Goal: Task Accomplishment & Management: Complete application form

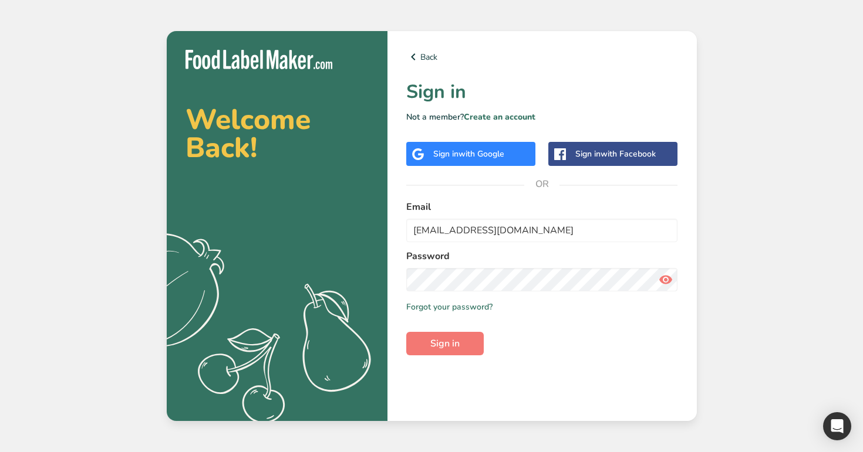
type input "admin@test.com"
click at [498, 208] on label "Email" at bounding box center [542, 207] width 272 height 14
click at [406, 332] on button "Sign in" at bounding box center [444, 343] width 77 height 23
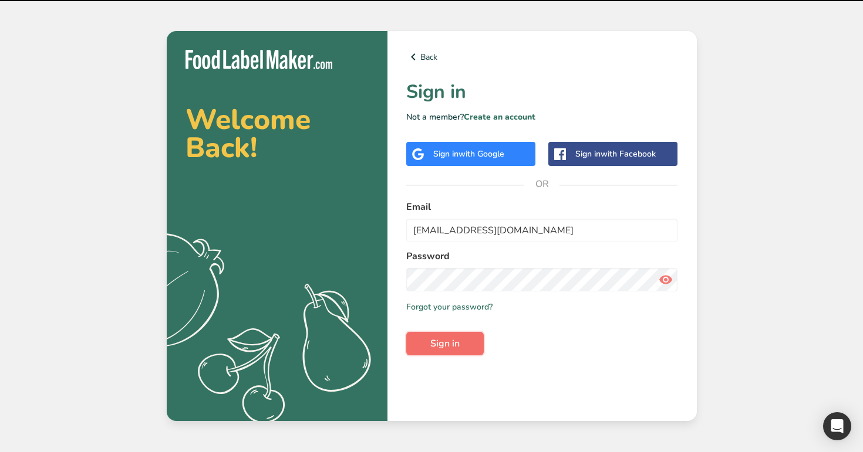
click at [459, 341] on button "Sign in" at bounding box center [444, 343] width 77 height 23
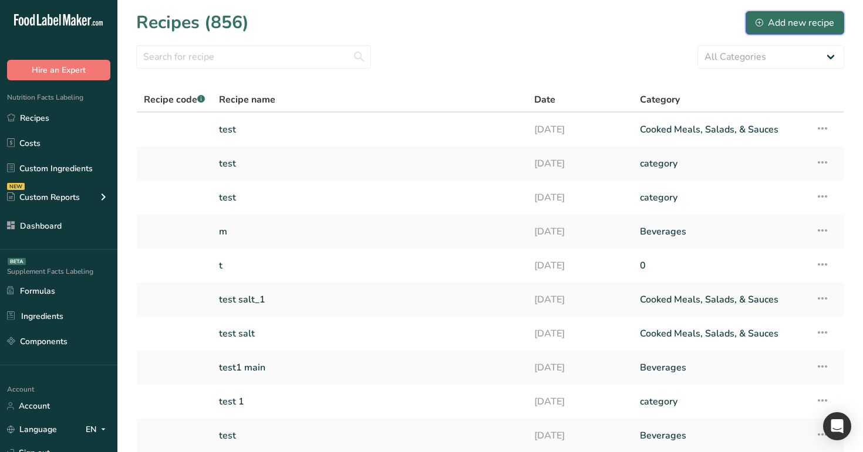
click at [797, 19] on div "Add new recipe" at bounding box center [794, 23] width 79 height 14
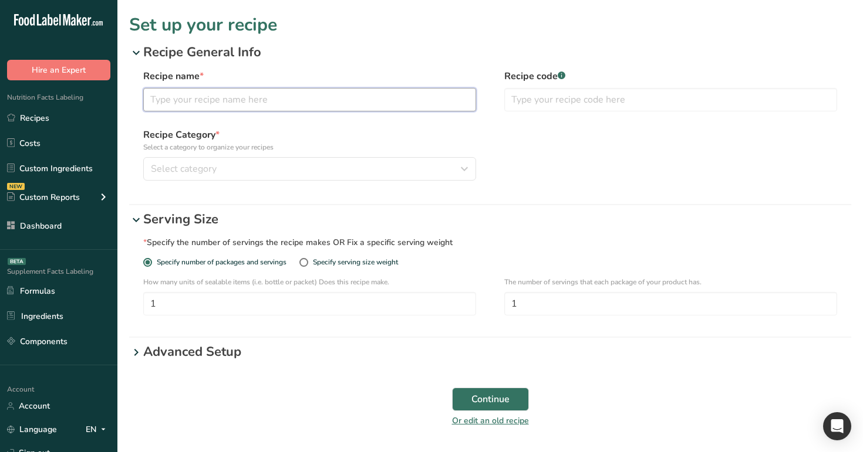
click at [364, 105] on input "text" at bounding box center [309, 99] width 333 height 23
type input "test"
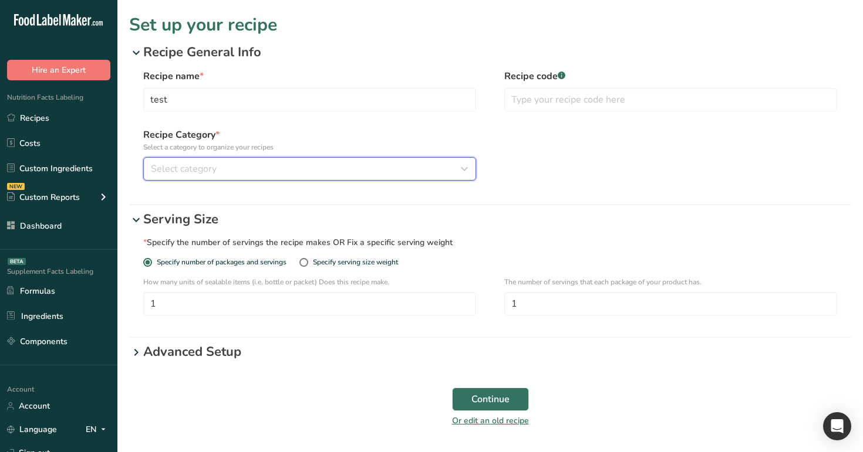
click at [333, 174] on div "Select category" at bounding box center [306, 169] width 310 height 14
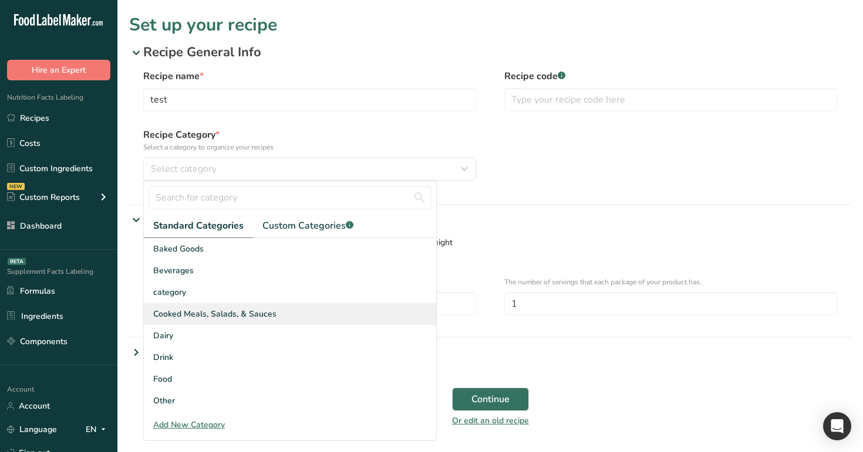
click at [311, 309] on div "Cooked Meals, Salads, & Sauces" at bounding box center [290, 314] width 292 height 22
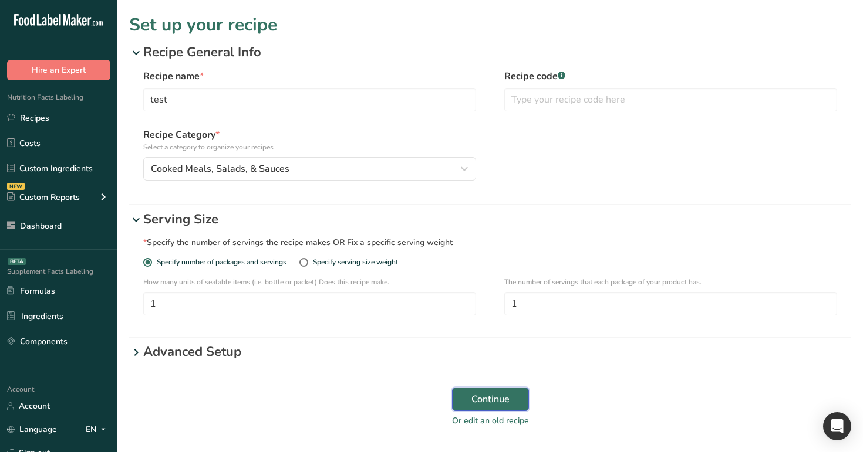
click at [507, 398] on span "Continue" at bounding box center [490, 400] width 38 height 14
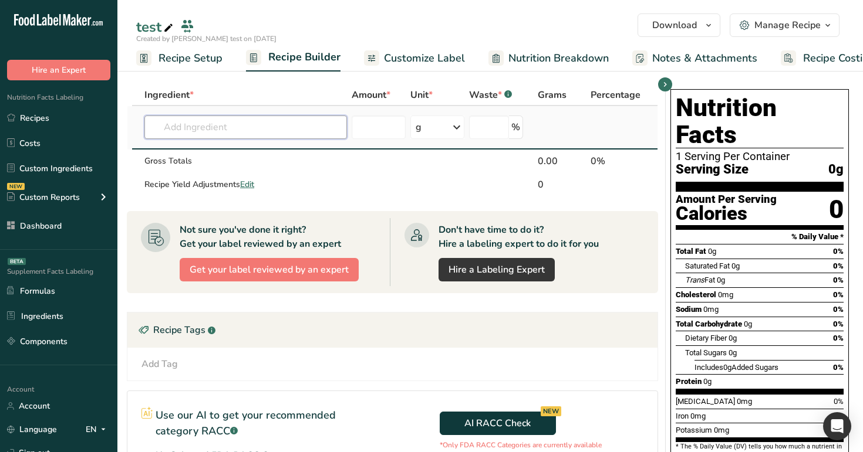
click at [261, 119] on input "text" at bounding box center [245, 127] width 202 height 23
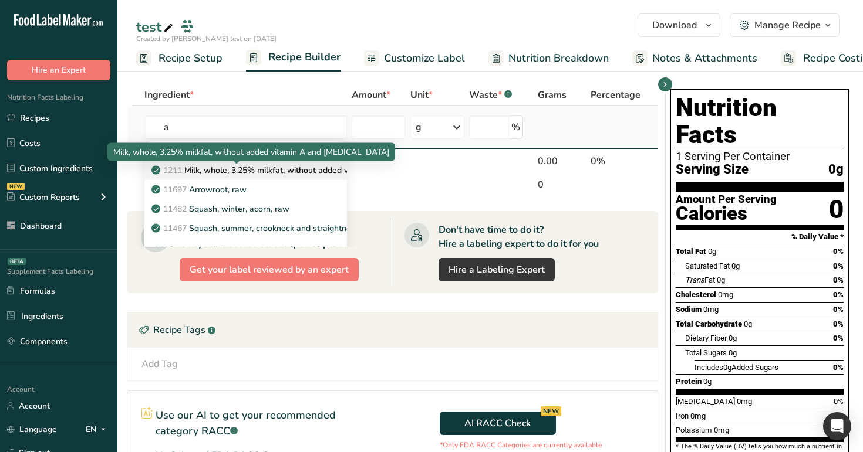
click at [248, 167] on p "1211 Milk, whole, 3.25% milkfat, without added vitamin A and [MEDICAL_DATA]" at bounding box center [310, 170] width 313 height 12
type input "Milk, whole, 3.25% milkfat, without added vitamin A and [MEDICAL_DATA]"
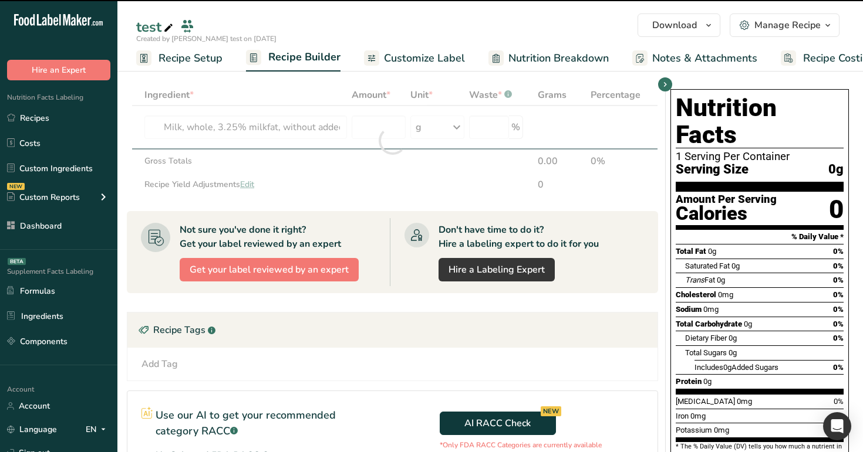
type input "0"
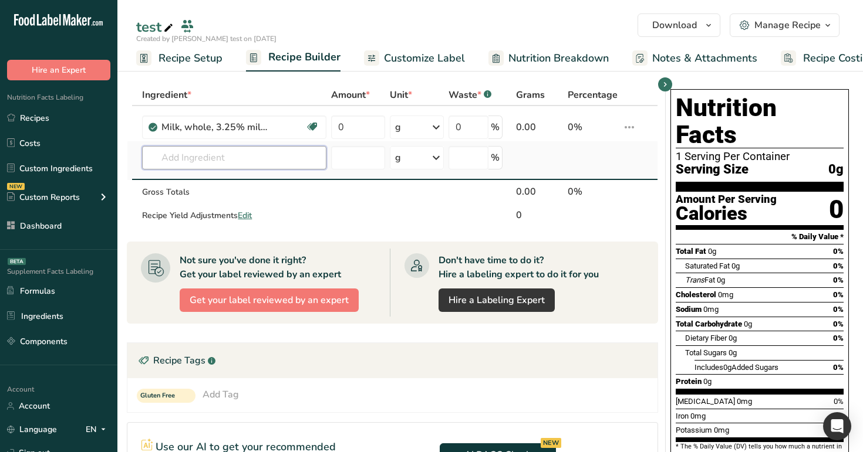
click at [283, 155] on input "text" at bounding box center [234, 157] width 184 height 23
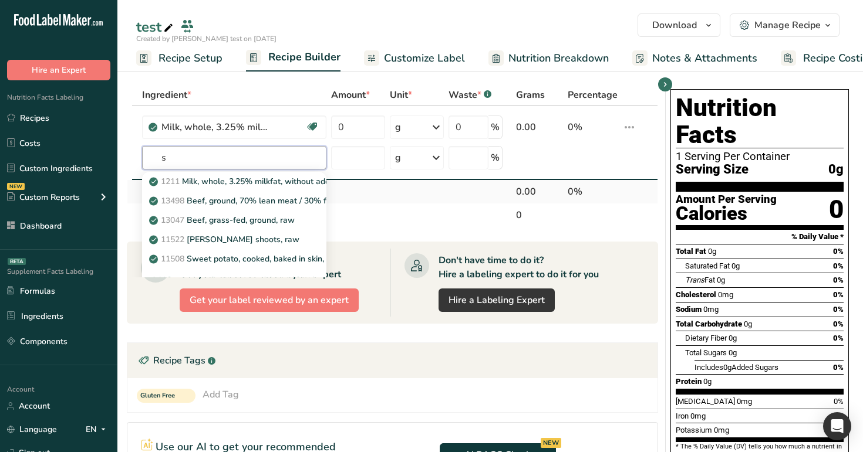
type input "s"
click at [402, 202] on td at bounding box center [416, 191] width 59 height 23
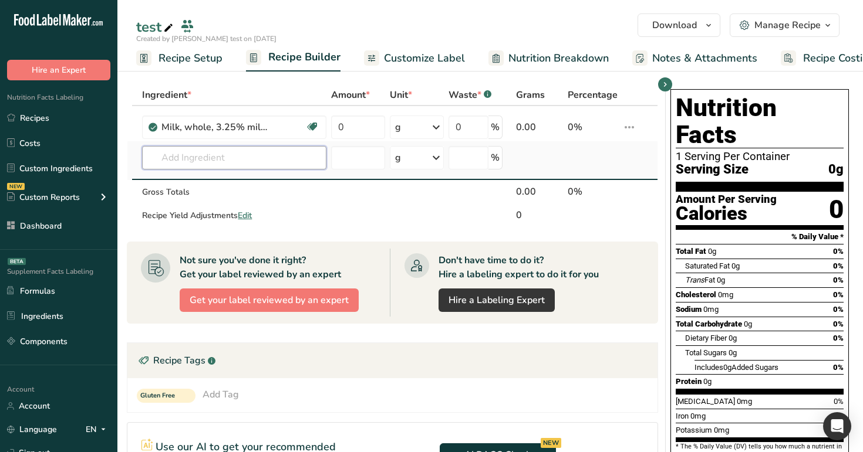
click at [298, 162] on input "text" at bounding box center [234, 157] width 184 height 23
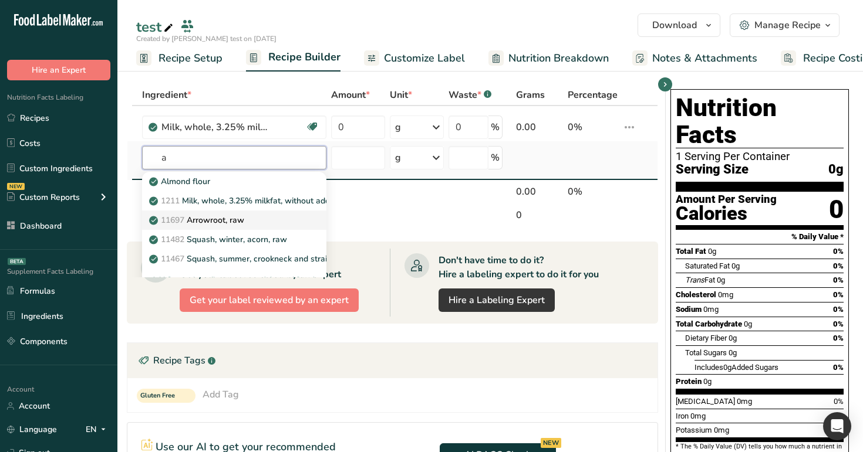
scroll to position [13, 0]
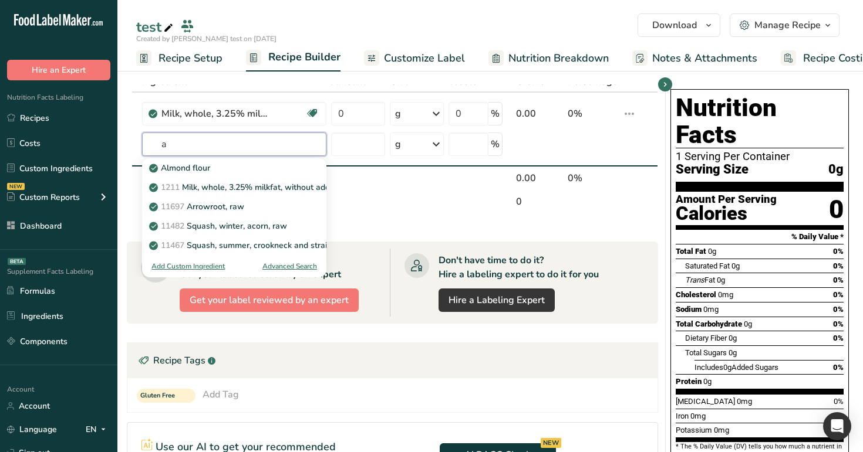
type input "a"
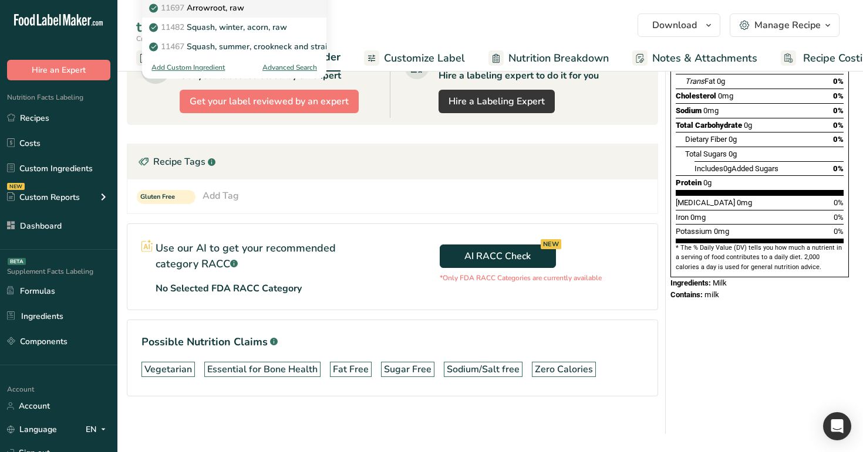
scroll to position [0, 0]
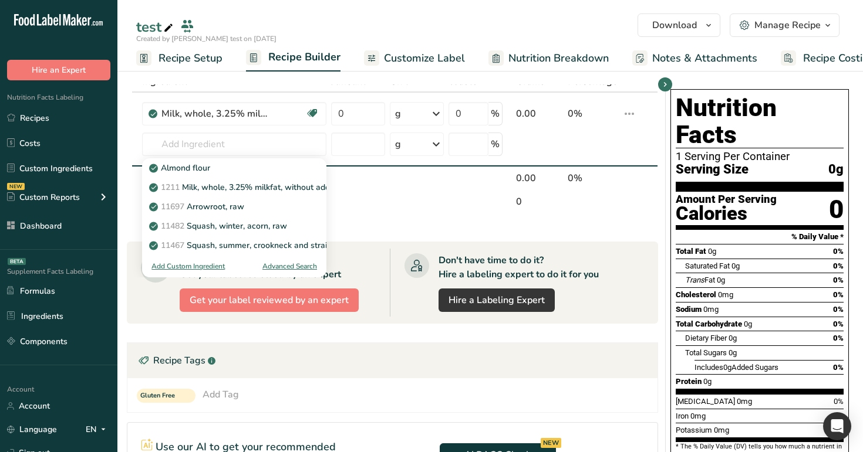
click at [300, 35] on div "Created by [PERSON_NAME] test on [DATE]" at bounding box center [489, 38] width 745 height 11
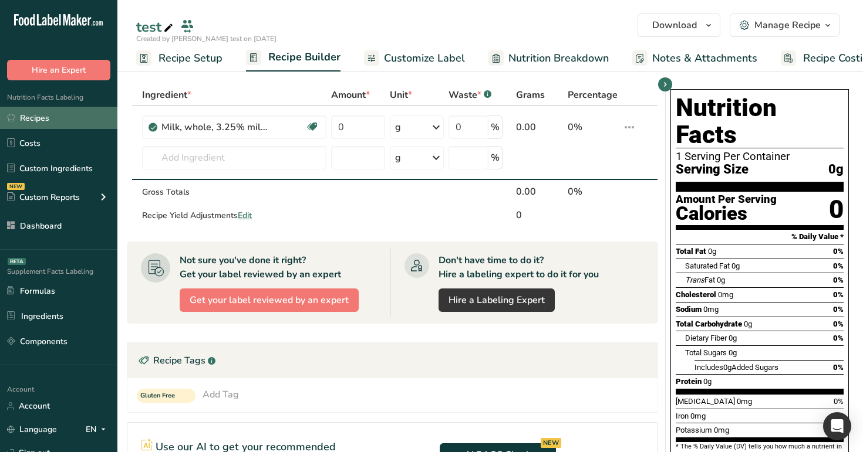
click at [60, 122] on link "Recipes" at bounding box center [58, 118] width 117 height 22
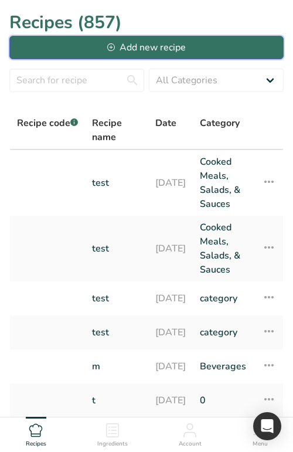
click at [190, 54] on button "Add new recipe" at bounding box center [146, 47] width 275 height 23
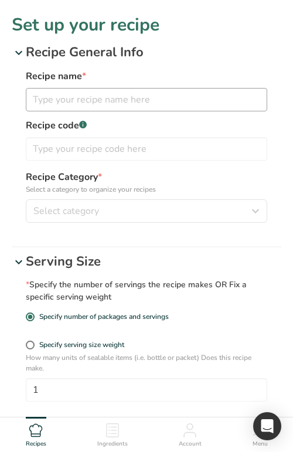
scroll to position [9, 0]
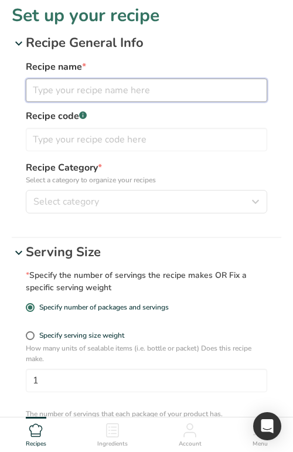
click at [96, 100] on input "text" at bounding box center [147, 90] width 242 height 23
type input "a"
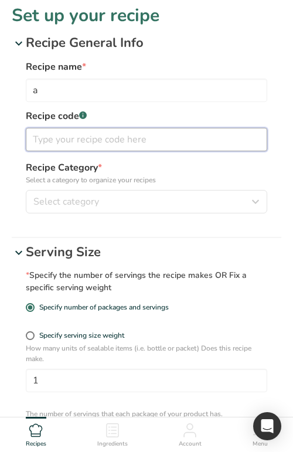
click at [85, 147] on input "text" at bounding box center [147, 139] width 242 height 23
type input "1a"
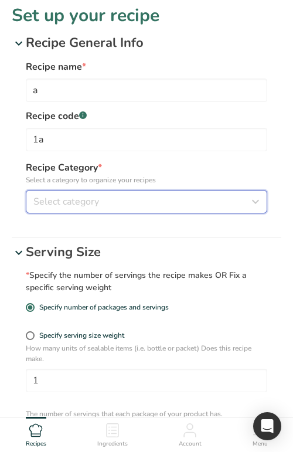
click at [79, 193] on button "Select category" at bounding box center [147, 201] width 242 height 23
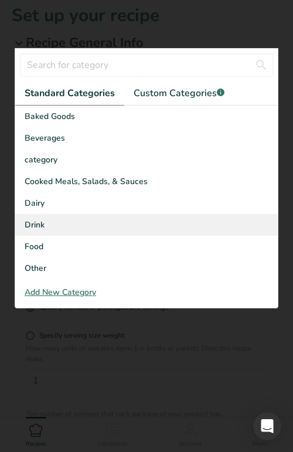
click at [81, 221] on div "Drink" at bounding box center [146, 225] width 263 height 22
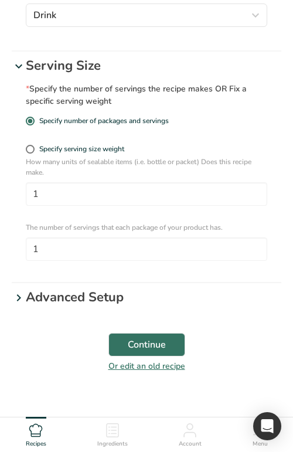
scroll to position [215, 0]
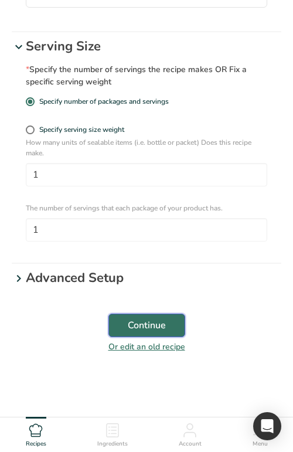
click at [143, 332] on span "Continue" at bounding box center [147, 326] width 38 height 14
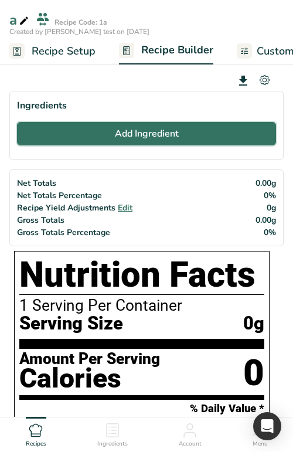
click at [160, 134] on span "Add Ingredient" at bounding box center [147, 134] width 64 height 14
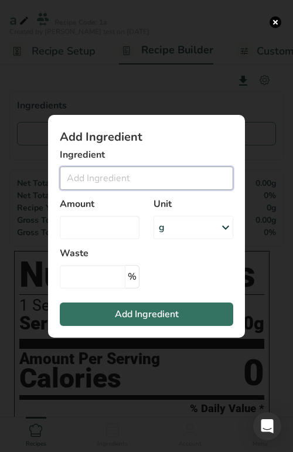
click at [139, 179] on input "Add ingredient modal" at bounding box center [147, 178] width 174 height 23
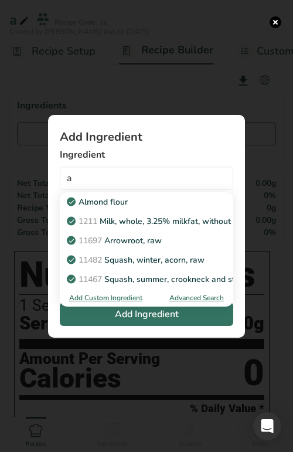
click at [187, 298] on div "Advanced Search" at bounding box center [197, 298] width 55 height 11
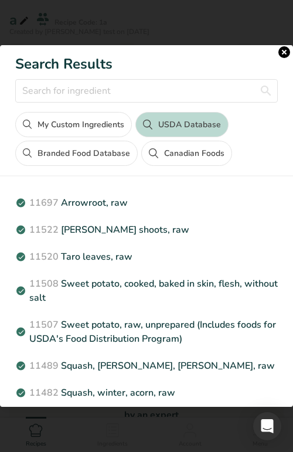
scroll to position [404, 0]
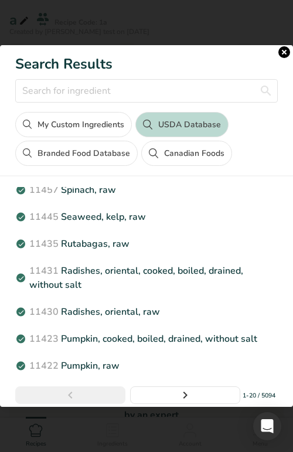
click at [282, 50] on button "close" at bounding box center [285, 52] width 12 height 12
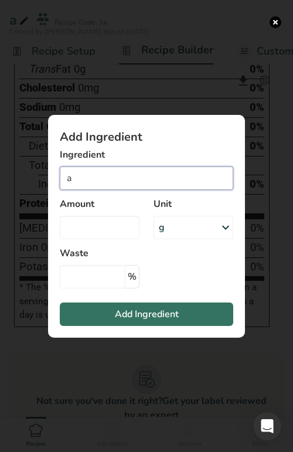
click at [147, 179] on input "a" at bounding box center [147, 178] width 174 height 23
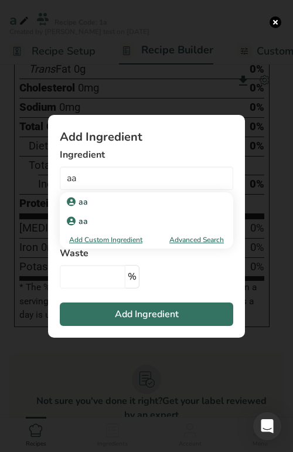
click at [184, 241] on div "Advanced Search" at bounding box center [197, 240] width 55 height 11
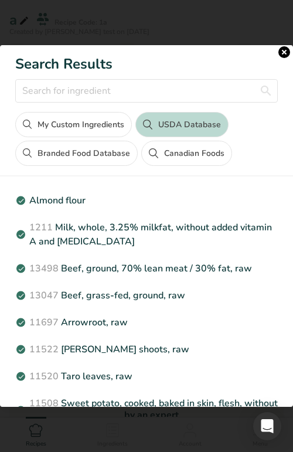
click at [182, 158] on button "Canadian Foods" at bounding box center [186, 153] width 90 height 25
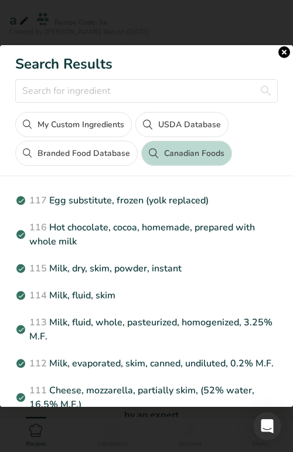
click at [117, 147] on button "Branded Food Database" at bounding box center [76, 153] width 123 height 25
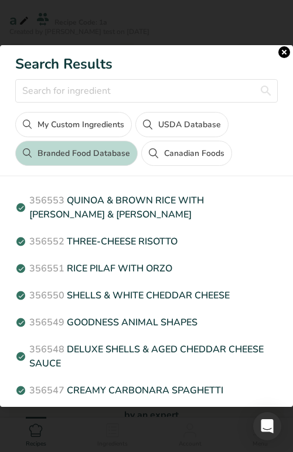
click at [160, 118] on button "USDA Database" at bounding box center [182, 124] width 93 height 25
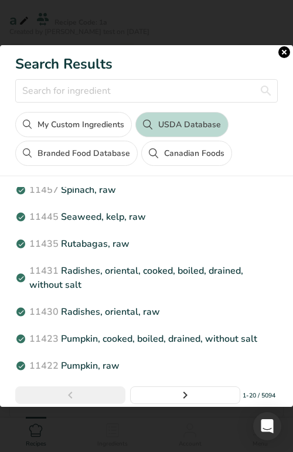
scroll to position [817, 0]
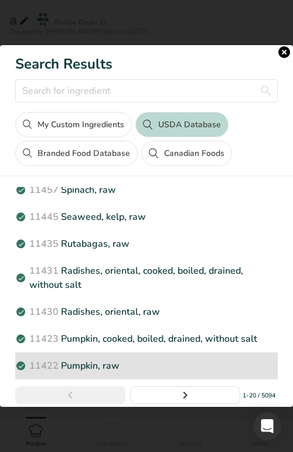
click at [126, 368] on p "11422 Pumpkin, raw" at bounding box center [146, 366] width 263 height 14
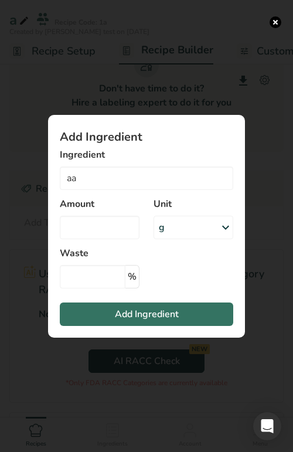
type input "Pumpkin, raw"
click at [123, 230] on input "Add ingredient modal" at bounding box center [100, 227] width 80 height 23
type input "1"
click at [176, 231] on div "g" at bounding box center [194, 227] width 80 height 23
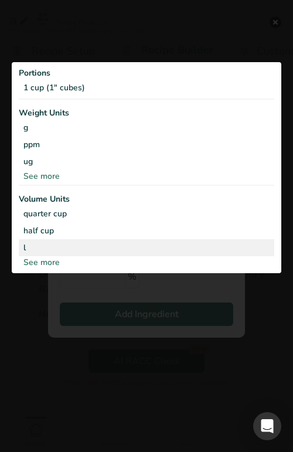
click at [136, 243] on div "l" at bounding box center [146, 248] width 246 height 12
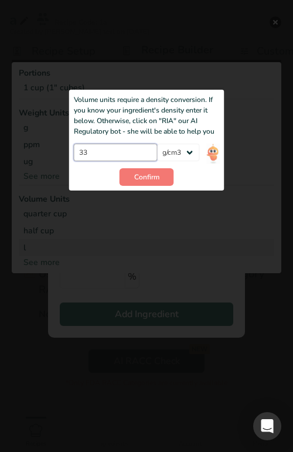
click at [146, 148] on input "33" at bounding box center [116, 153] width 84 height 18
type input "3"
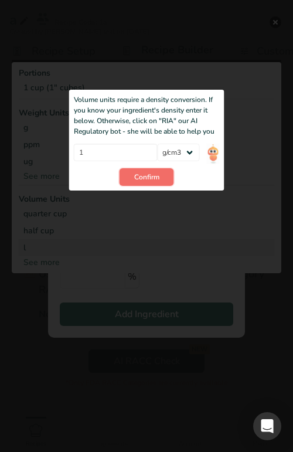
click at [153, 178] on span "Confirm" at bounding box center [146, 177] width 25 height 11
type input "33"
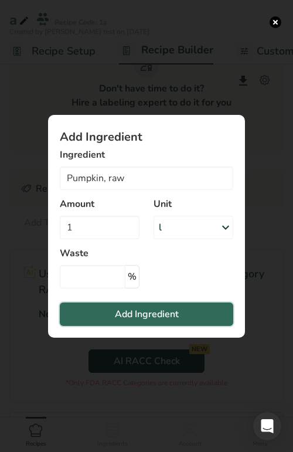
click at [155, 310] on span "Add Ingredient" at bounding box center [147, 314] width 64 height 14
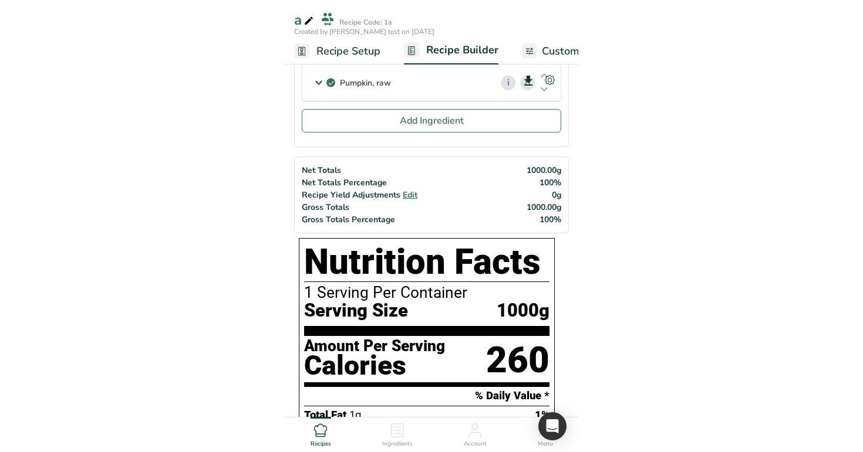
scroll to position [0, 0]
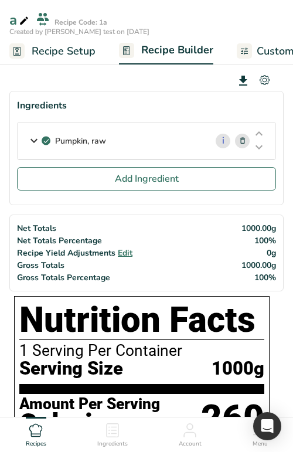
click at [265, 86] on div at bounding box center [265, 82] width 10 height 14
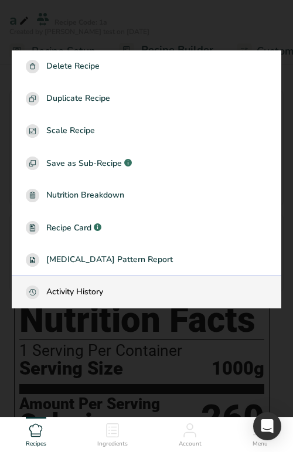
click at [188, 296] on div "Activity History" at bounding box center [147, 292] width 242 height 13
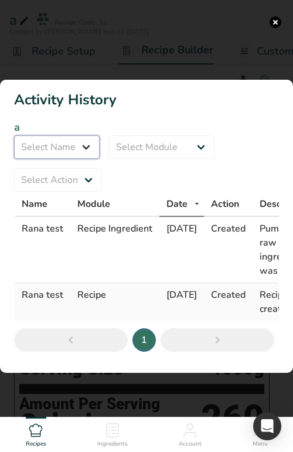
click at [66, 147] on select "Select Name All Rana test" at bounding box center [57, 147] width 86 height 23
select select "12645"
click at [14, 136] on select "Select Name All Rana test" at bounding box center [57, 147] width 86 height 23
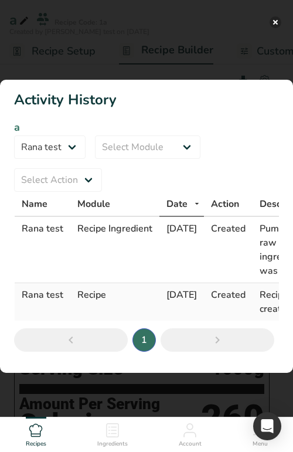
click at [276, 20] on button "Activity Log Modal" at bounding box center [276, 22] width 12 height 12
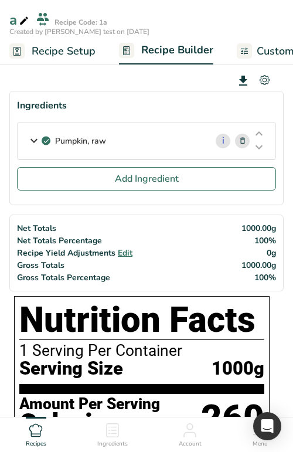
click at [263, 84] on icon at bounding box center [265, 80] width 10 height 10
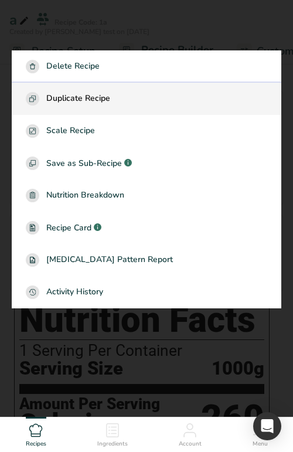
click at [184, 100] on div "Duplicate Recipe" at bounding box center [147, 98] width 242 height 13
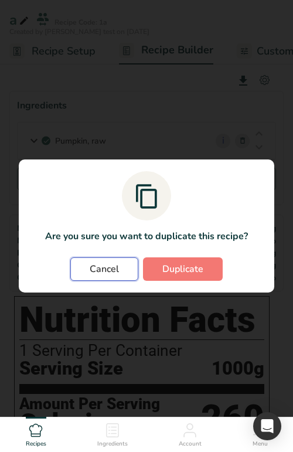
click at [103, 267] on span "Cancel" at bounding box center [104, 269] width 29 height 14
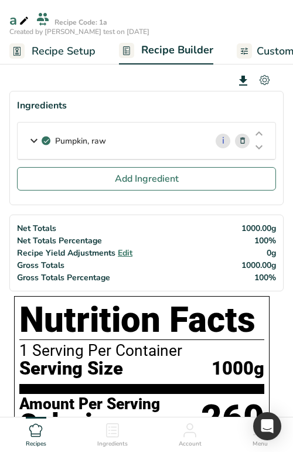
click at [264, 83] on icon at bounding box center [265, 80] width 10 height 10
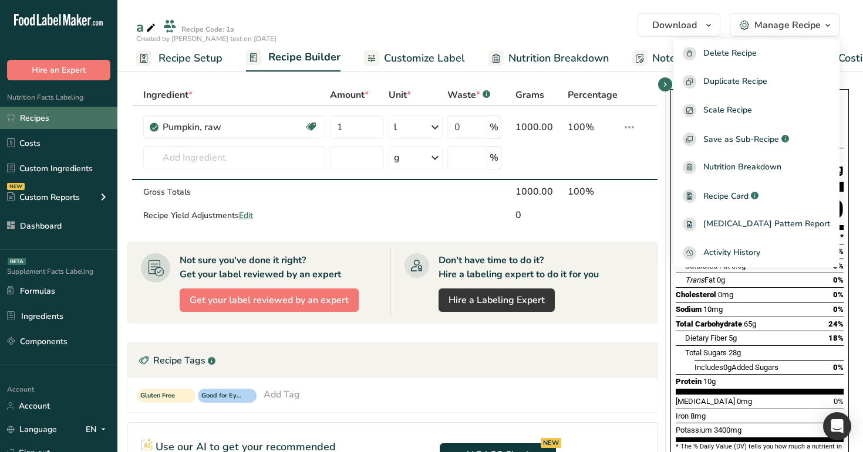
click at [101, 125] on link "Recipes" at bounding box center [58, 118] width 117 height 22
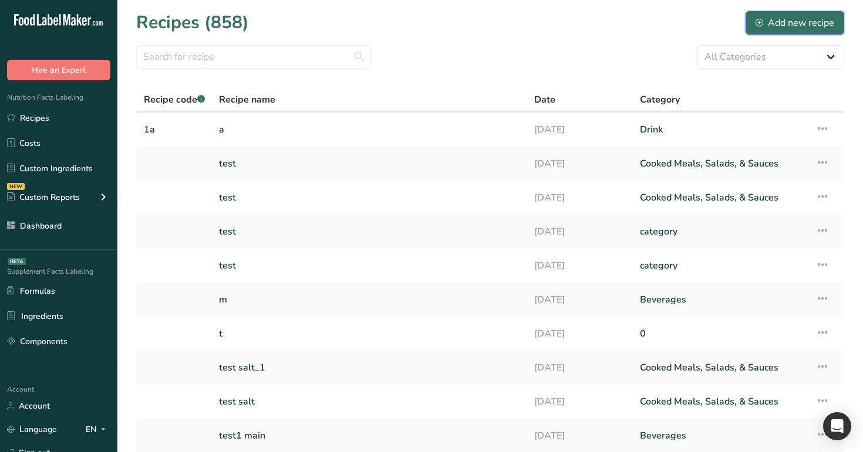
click at [797, 25] on div "Add new recipe" at bounding box center [794, 23] width 79 height 14
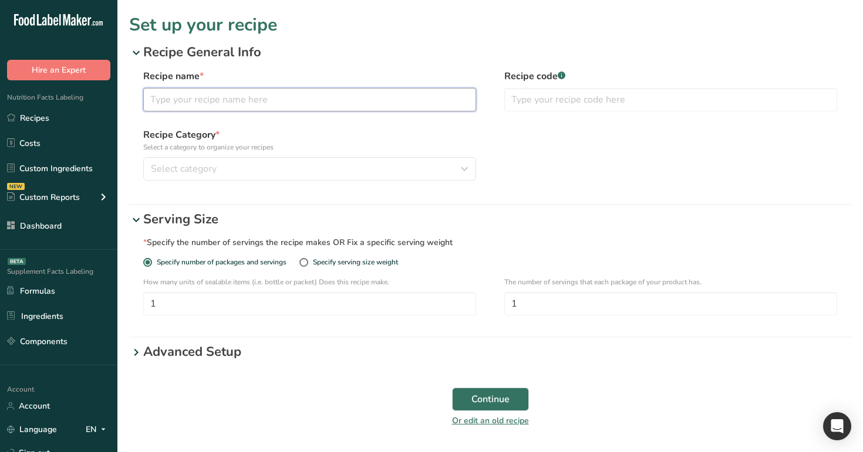
click at [441, 96] on input "text" at bounding box center [309, 99] width 333 height 23
type input "m"
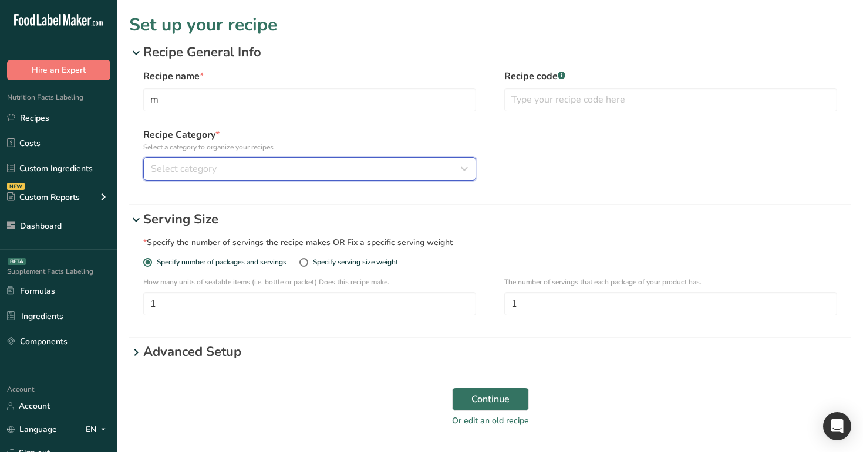
click at [402, 174] on div "Select category" at bounding box center [306, 169] width 310 height 14
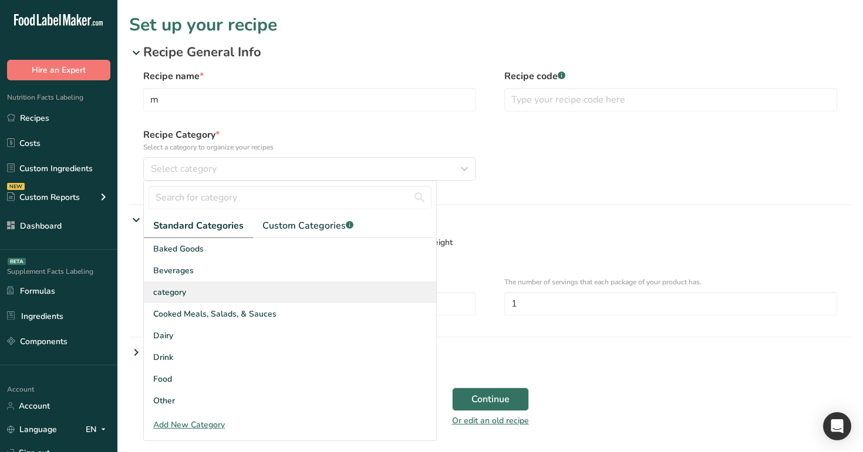
click at [384, 299] on div "category" at bounding box center [290, 293] width 292 height 22
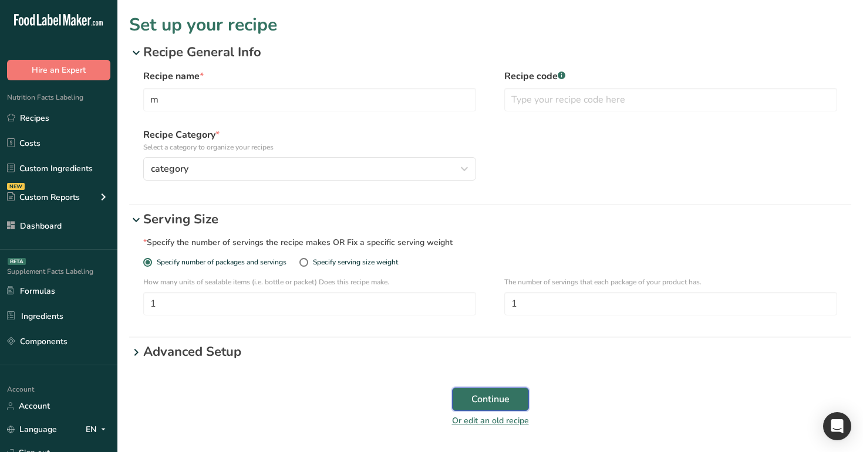
click at [473, 406] on span "Continue" at bounding box center [490, 400] width 38 height 14
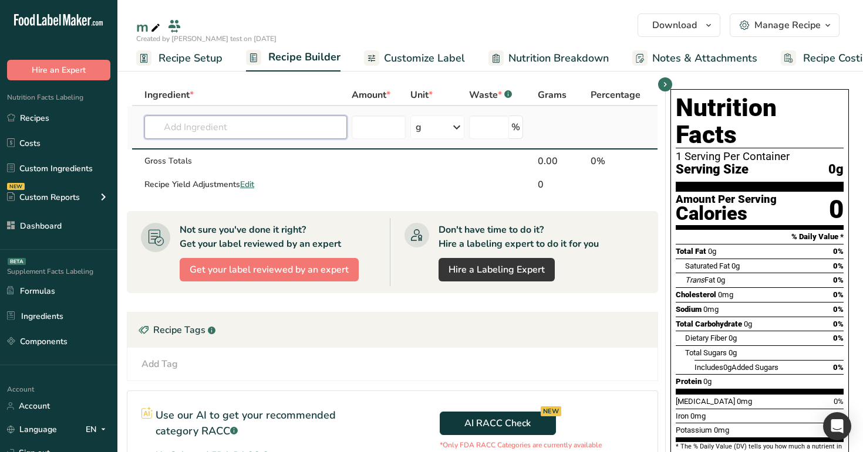
click at [264, 118] on input "text" at bounding box center [245, 127] width 202 height 23
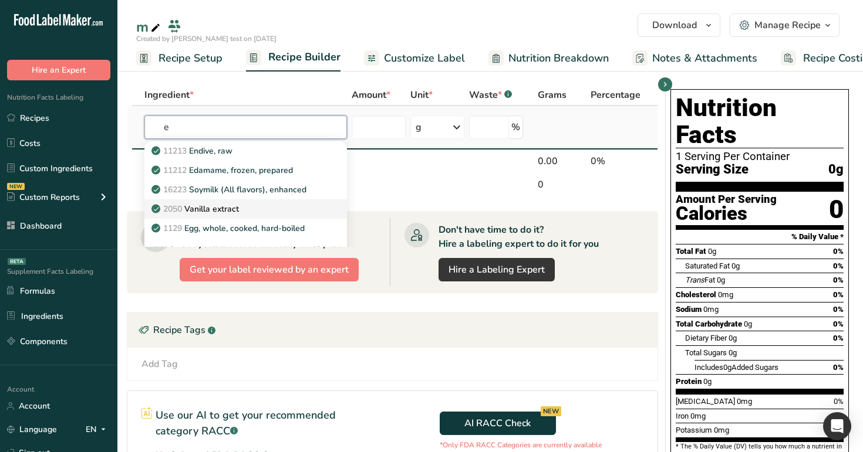
scroll to position [13, 0]
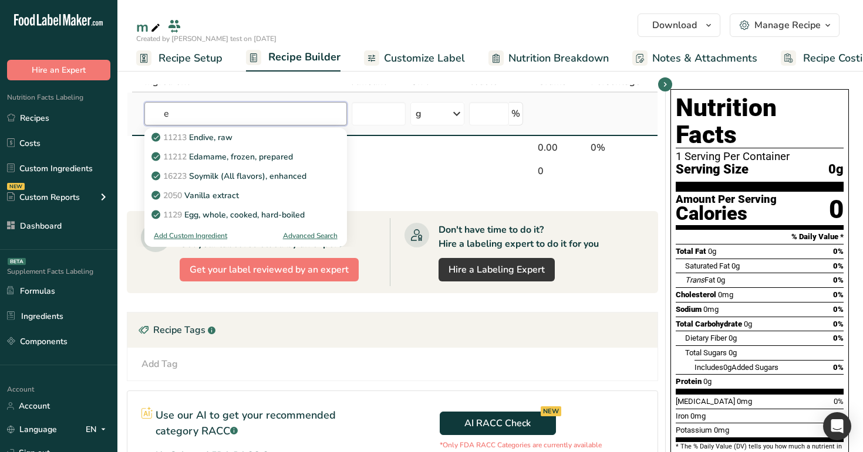
type input "e"
click at [306, 238] on div "Advanced Search" at bounding box center [310, 236] width 55 height 11
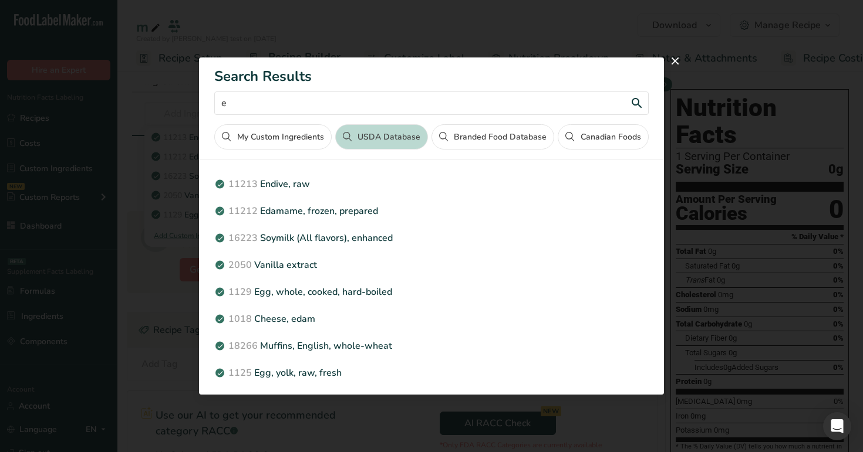
click at [299, 113] on input "e" at bounding box center [431, 103] width 434 height 23
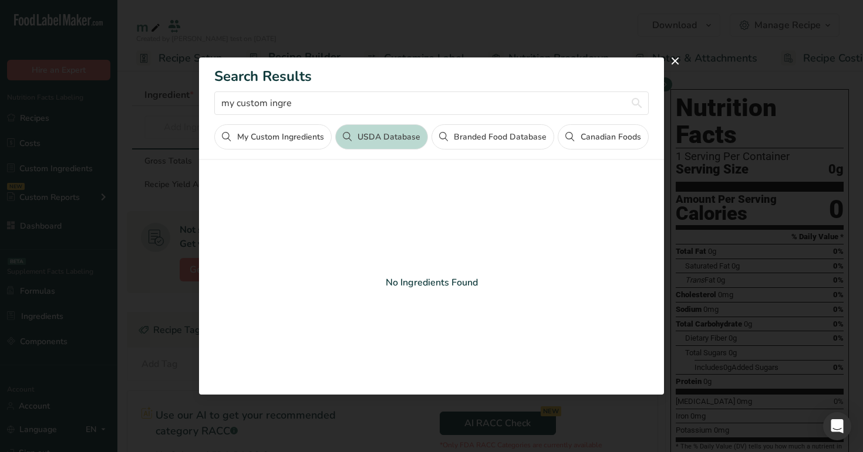
click at [312, 139] on button "My Custom Ingredients" at bounding box center [272, 136] width 117 height 25
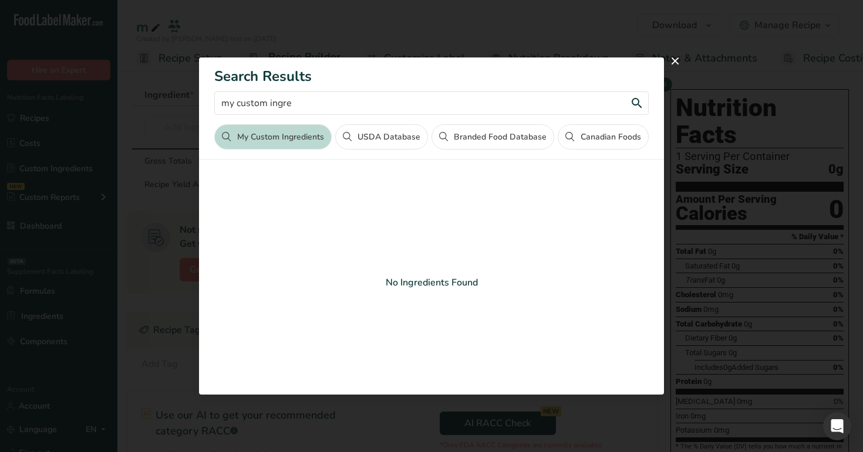
click at [346, 99] on input "my custom ingre" at bounding box center [431, 103] width 434 height 23
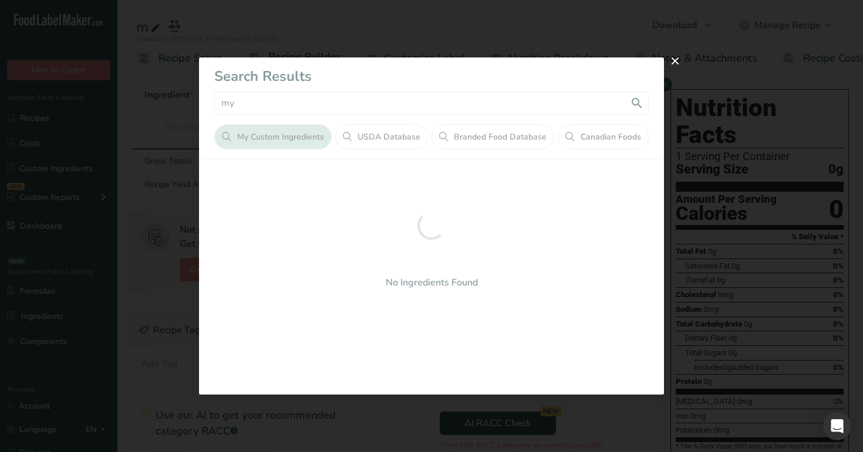
type input "m"
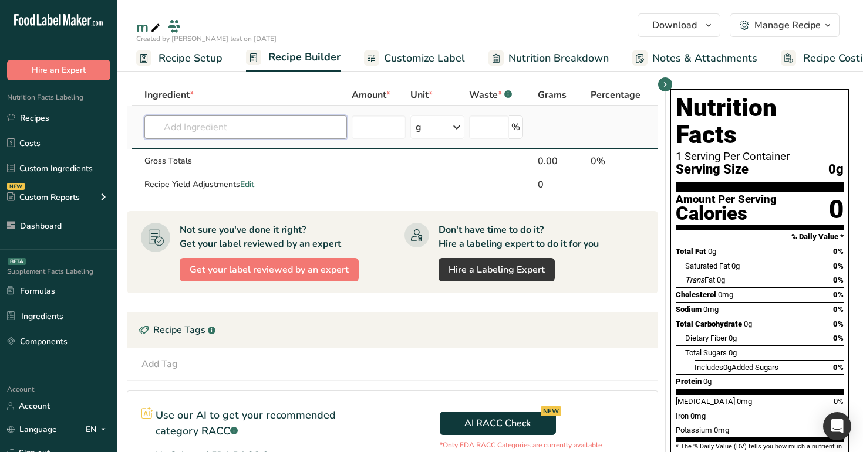
click at [314, 132] on input "text" at bounding box center [245, 127] width 202 height 23
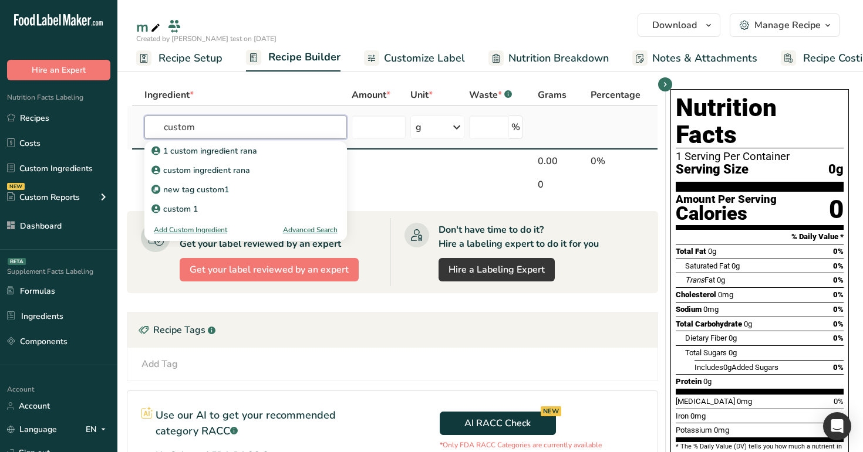
type input "custom"
click at [320, 231] on div "Advanced Search" at bounding box center [310, 230] width 55 height 11
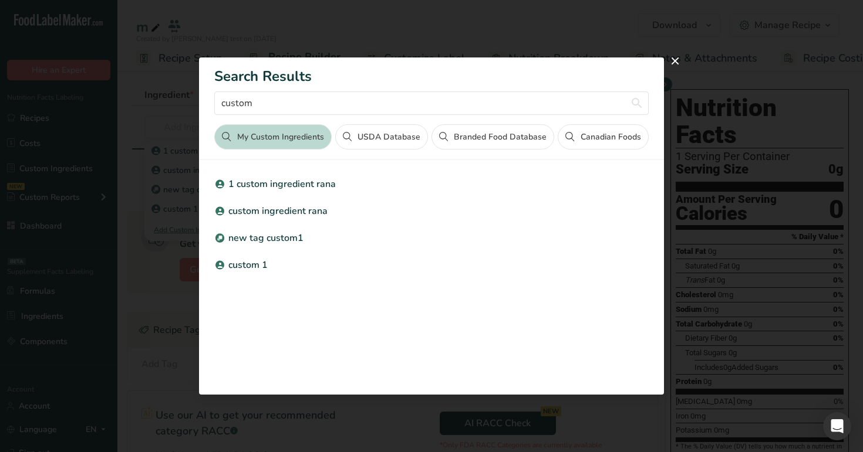
click at [384, 132] on button "USDA Database" at bounding box center [381, 136] width 93 height 25
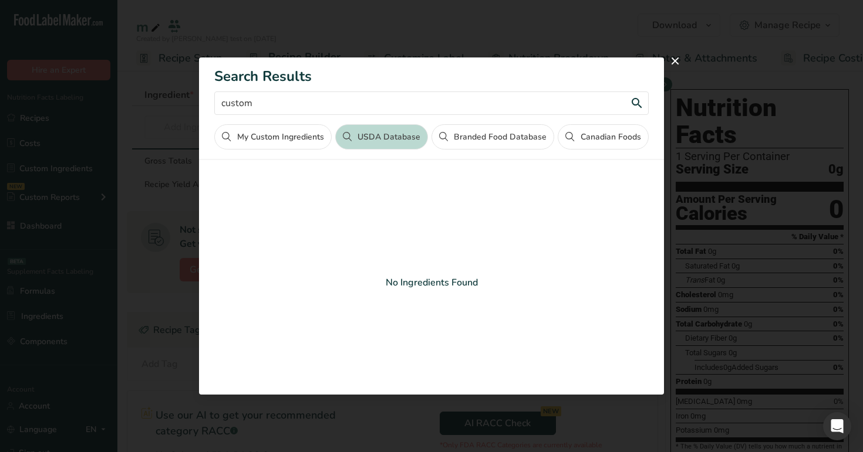
click at [386, 105] on input "custom" at bounding box center [431, 103] width 434 height 23
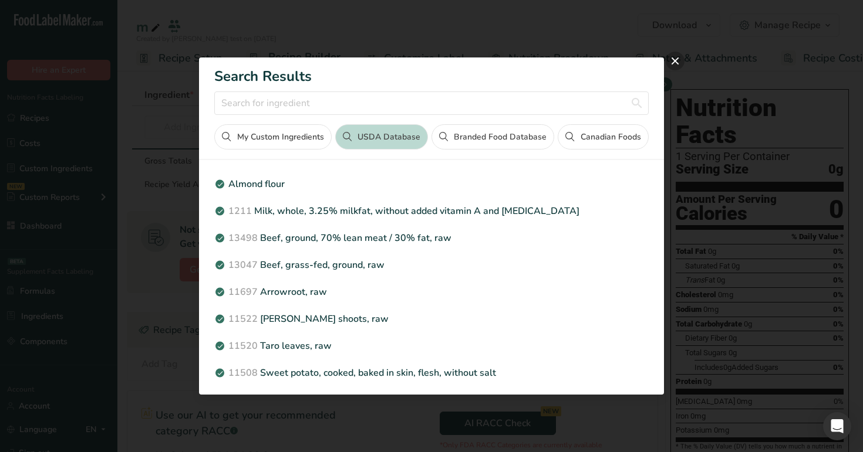
click at [669, 65] on button "close" at bounding box center [674, 61] width 19 height 19
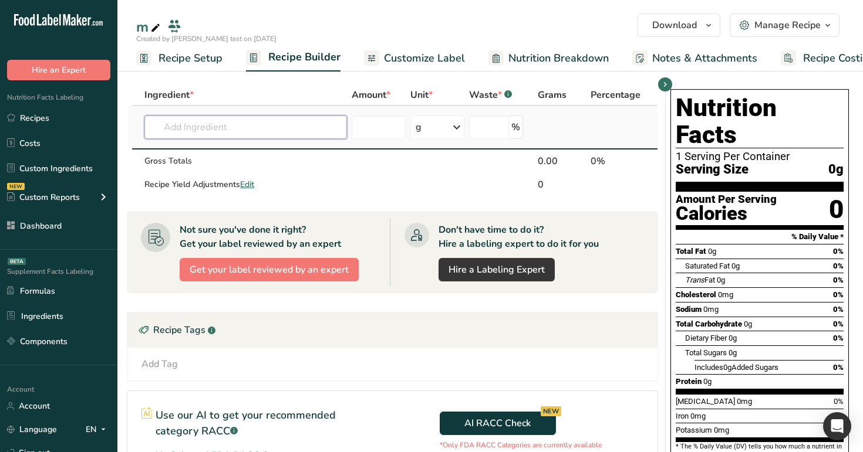
click at [281, 120] on input "text" at bounding box center [245, 127] width 202 height 23
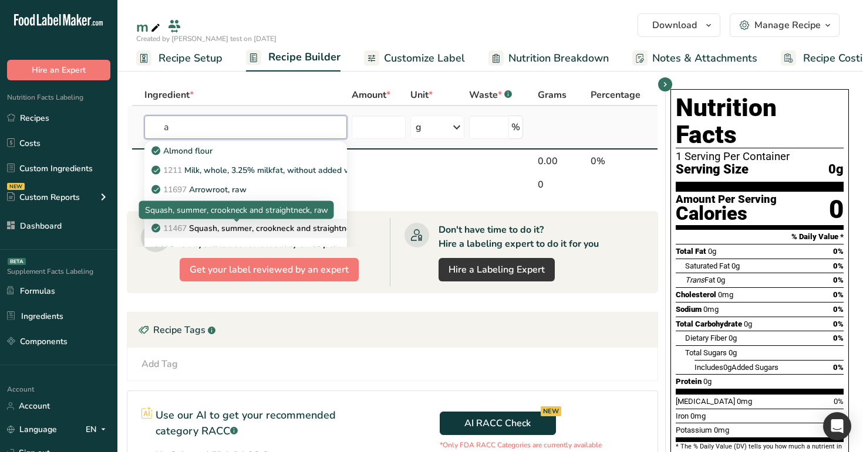
scroll to position [13, 0]
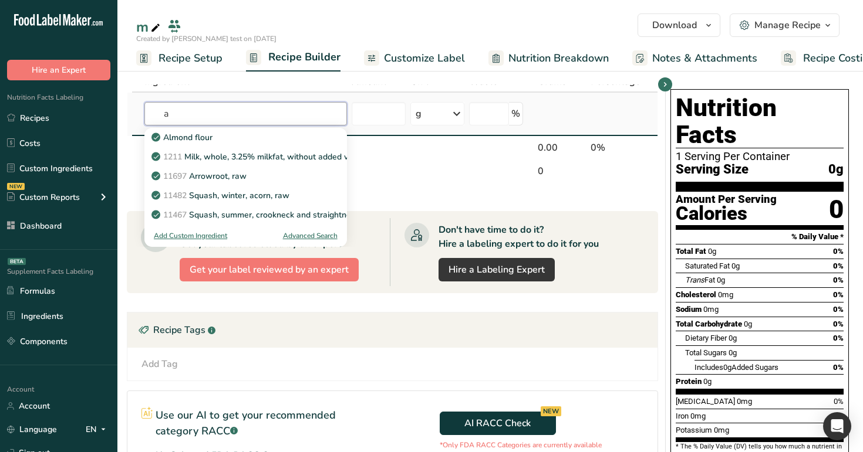
type input "a"
click at [322, 236] on div "Advanced Search" at bounding box center [310, 236] width 55 height 11
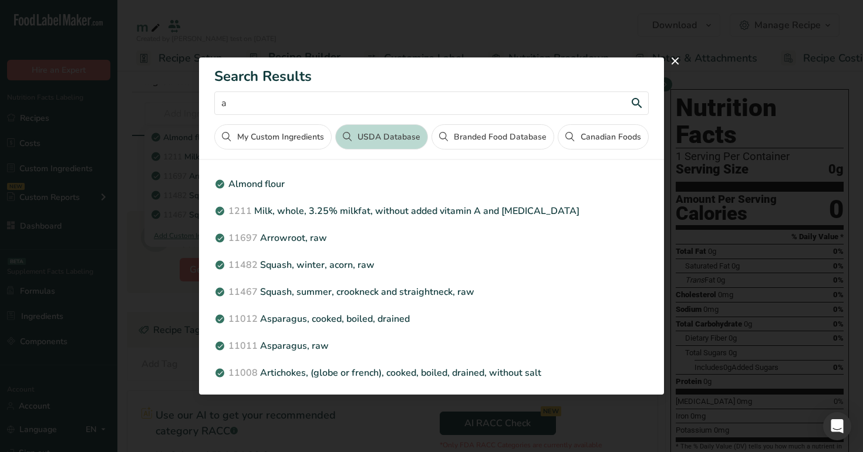
click at [330, 108] on input "a" at bounding box center [431, 103] width 434 height 23
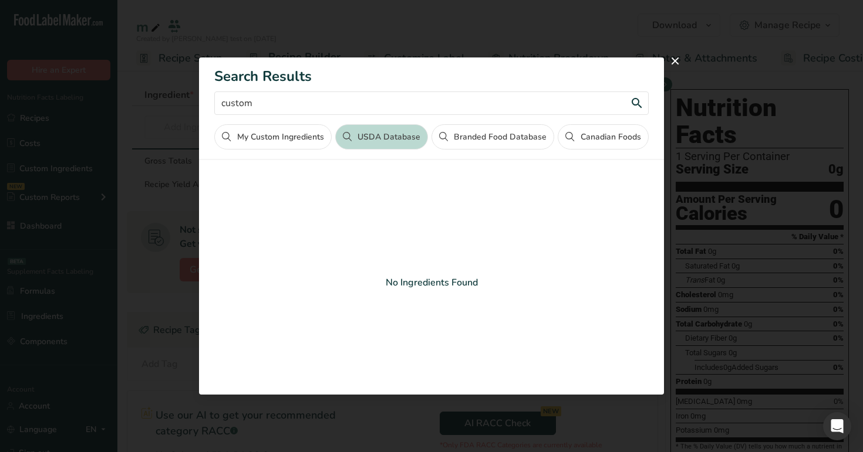
type input "custom"
click at [249, 135] on button "My Custom Ingredients" at bounding box center [272, 136] width 117 height 25
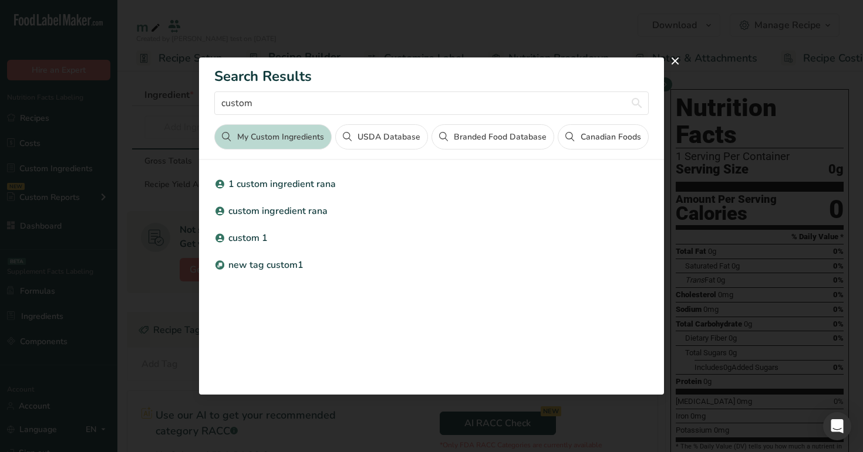
click at [516, 153] on section "Search Results custom My Custom Ingredients USDA Database Branded Food Database…" at bounding box center [431, 226] width 464 height 337
click at [541, 128] on button "Branded Food Database" at bounding box center [492, 136] width 123 height 25
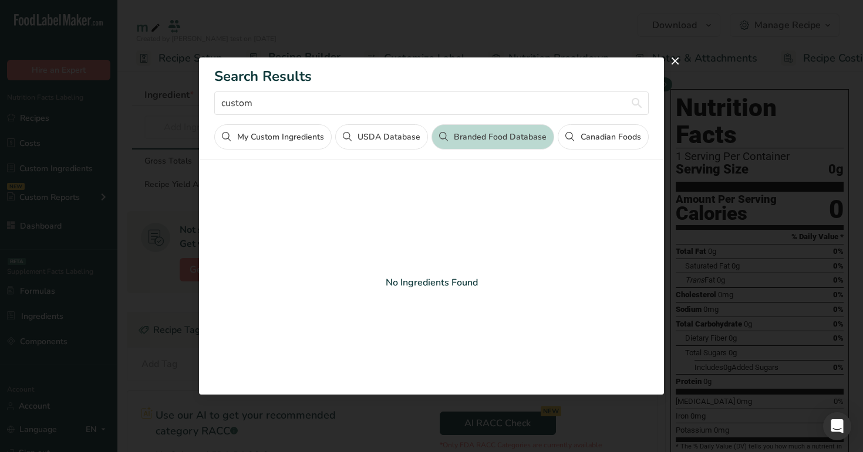
click at [576, 137] on button "Canadian Foods" at bounding box center [602, 136] width 90 height 25
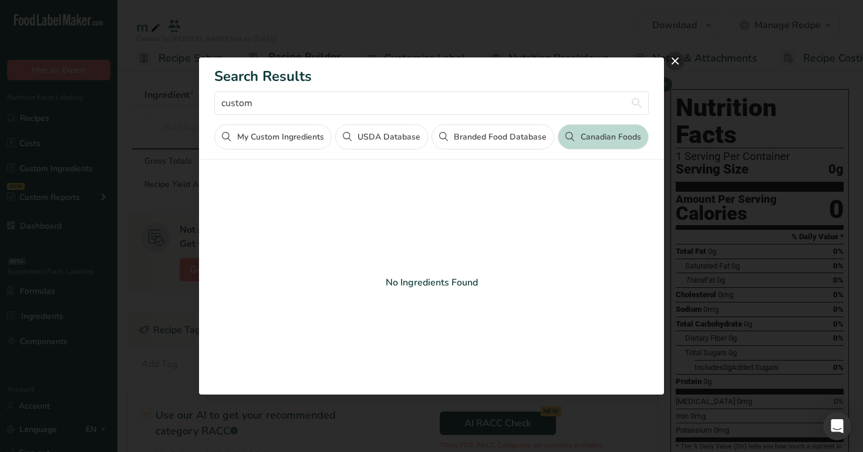
click at [670, 62] on button "close" at bounding box center [674, 61] width 19 height 19
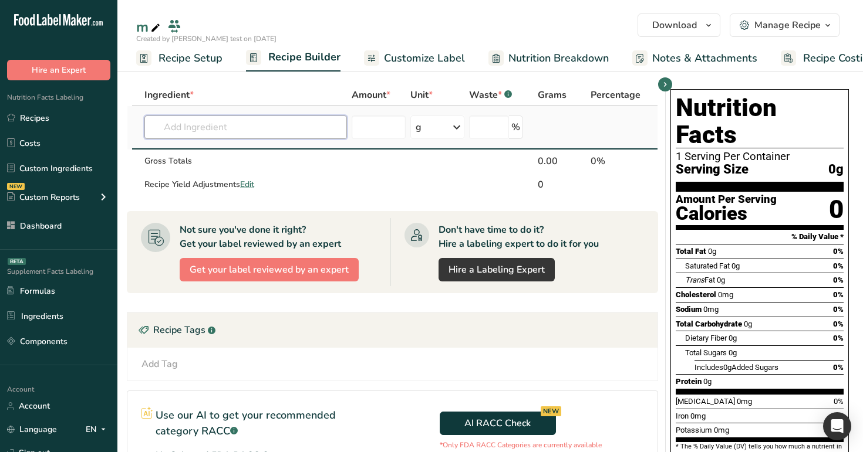
click at [310, 125] on input "text" at bounding box center [245, 127] width 202 height 23
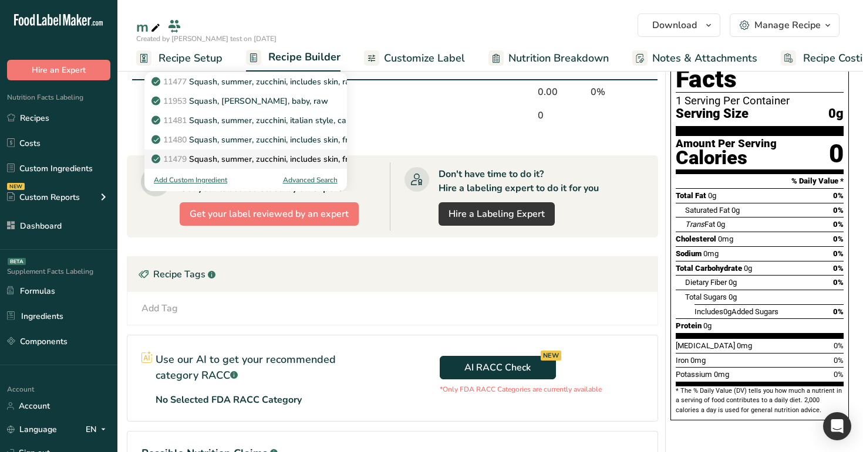
scroll to position [78, 0]
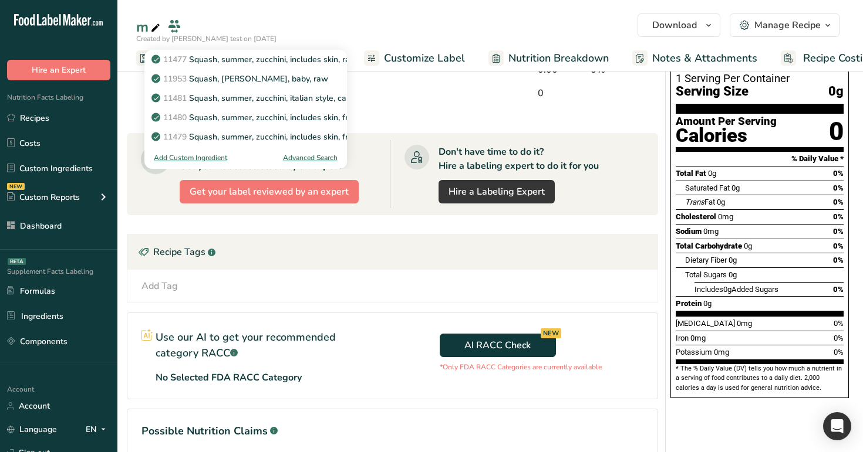
type input "z"
click at [212, 158] on div "Add Custom Ingredient" at bounding box center [190, 158] width 73 height 11
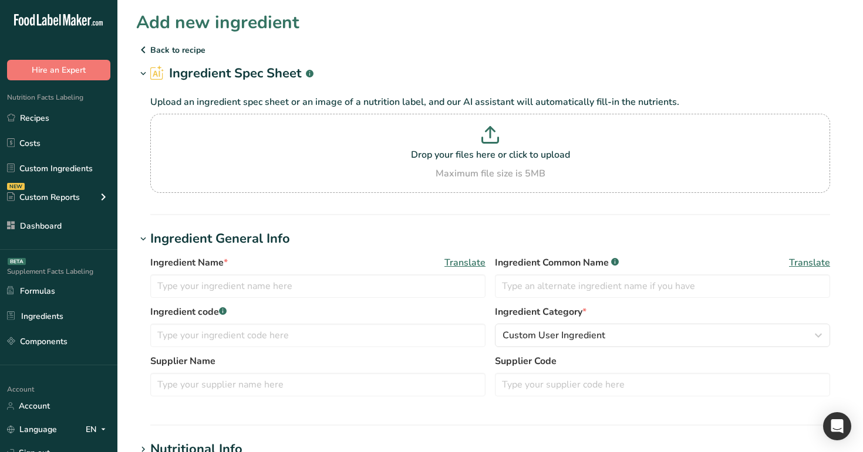
click at [151, 48] on p "Back to recipe" at bounding box center [490, 50] width 708 height 14
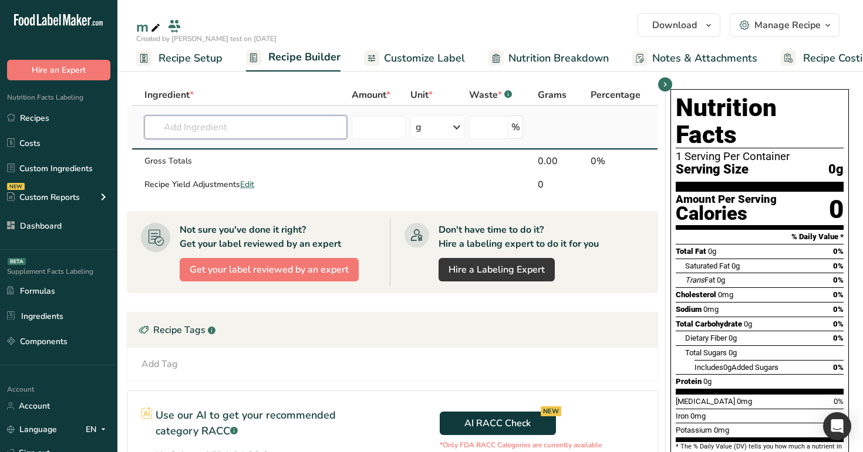
click at [314, 135] on input "text" at bounding box center [245, 127] width 202 height 23
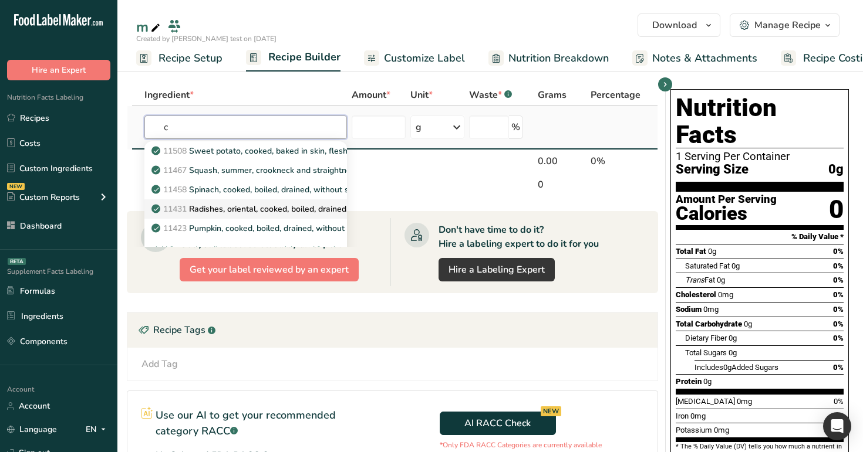
scroll to position [13, 0]
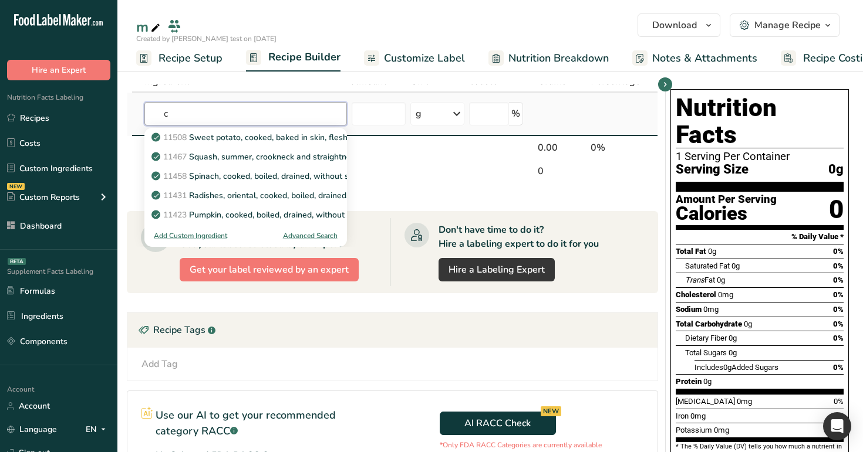
type input "c"
click at [296, 232] on div "Advanced Search" at bounding box center [310, 236] width 55 height 11
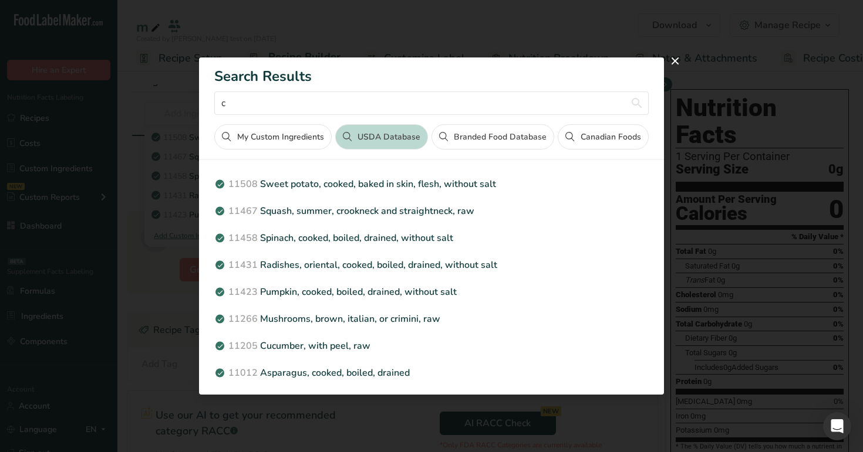
click at [492, 129] on button "Branded Food Database" at bounding box center [492, 136] width 123 height 25
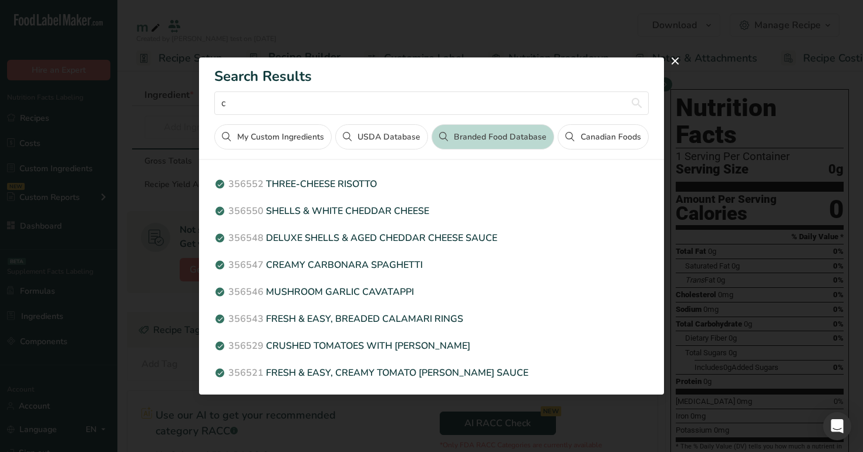
click at [600, 134] on button "Canadian Foods" at bounding box center [602, 136] width 90 height 25
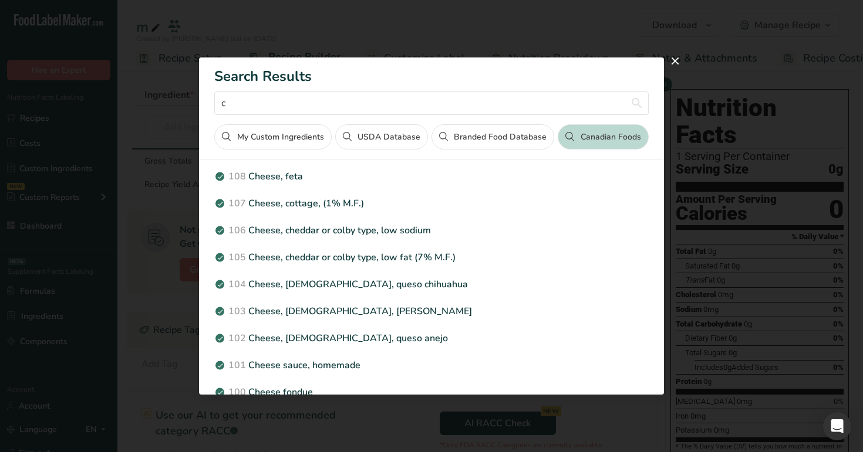
scroll to position [343, 0]
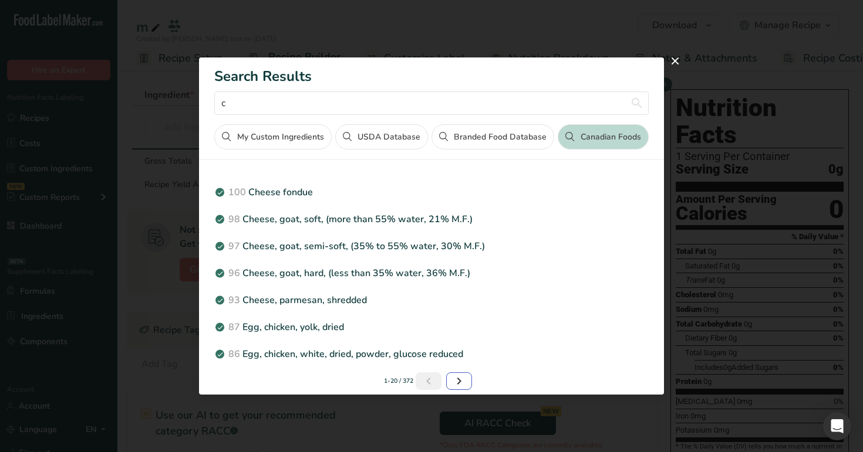
click at [454, 381] on icon "Next page" at bounding box center [459, 381] width 14 height 21
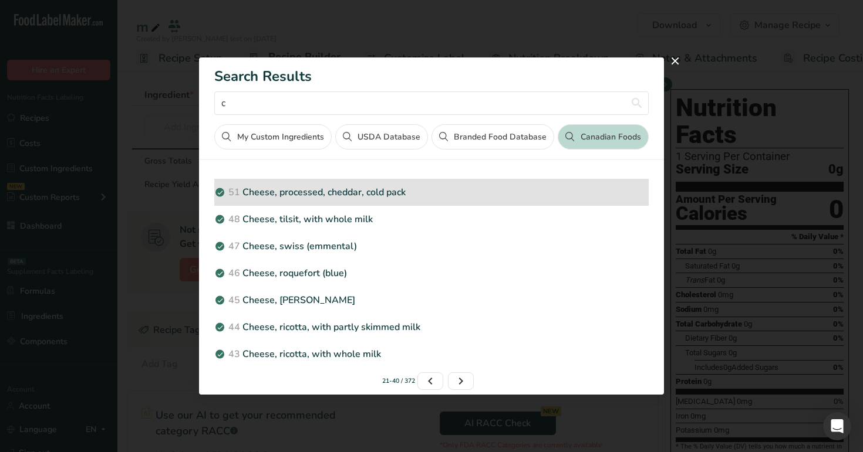
click at [366, 190] on p "51 Cheese, processed, cheddar, cold pack" at bounding box center [431, 192] width 434 height 14
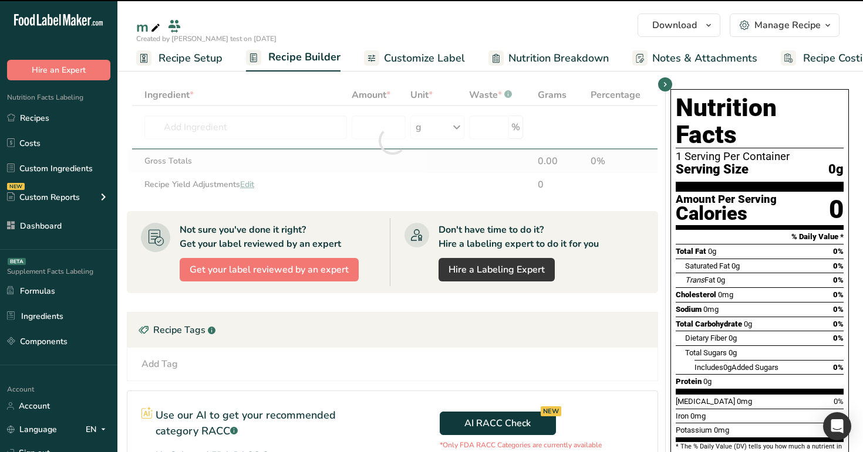
type input "0"
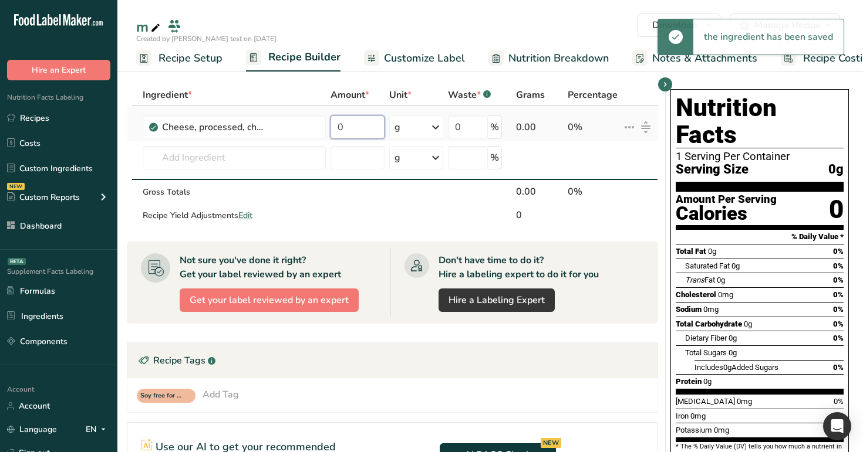
click at [347, 133] on input "0" at bounding box center [357, 127] width 54 height 23
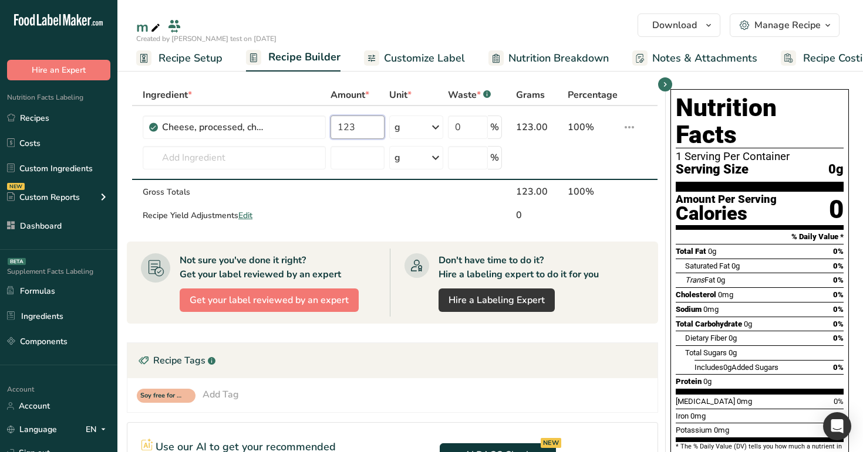
type input "123"
click at [407, 25] on div "m" at bounding box center [489, 26] width 745 height 21
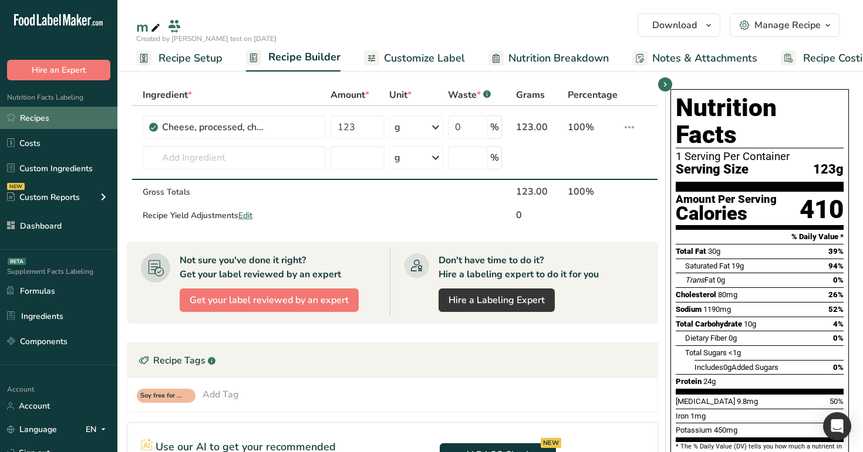
click at [59, 117] on link "Recipes" at bounding box center [58, 118] width 117 height 22
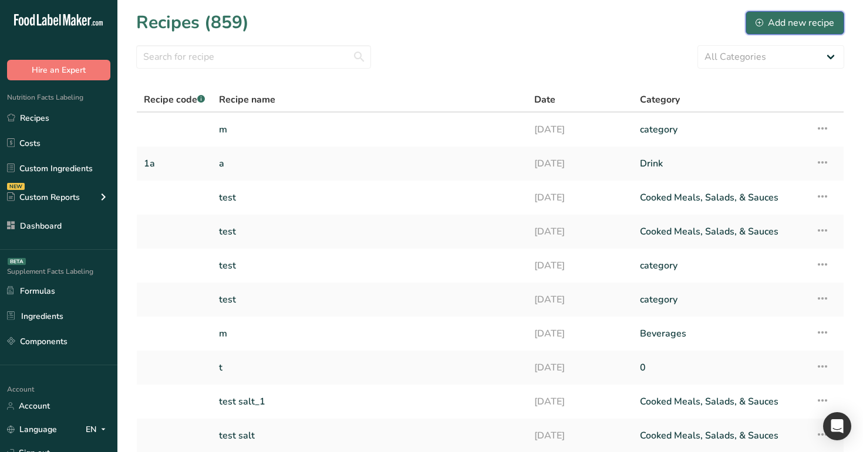
click at [794, 18] on div "Add new recipe" at bounding box center [794, 23] width 79 height 14
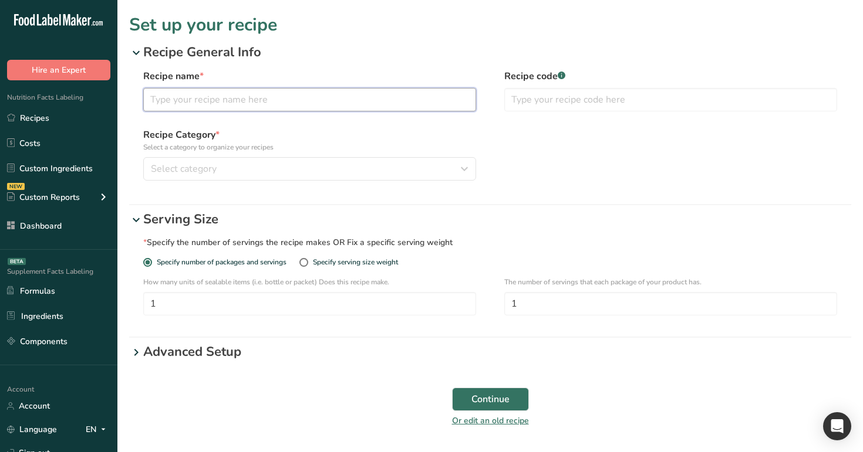
click at [428, 105] on input "text" at bounding box center [309, 99] width 333 height 23
type input "a"
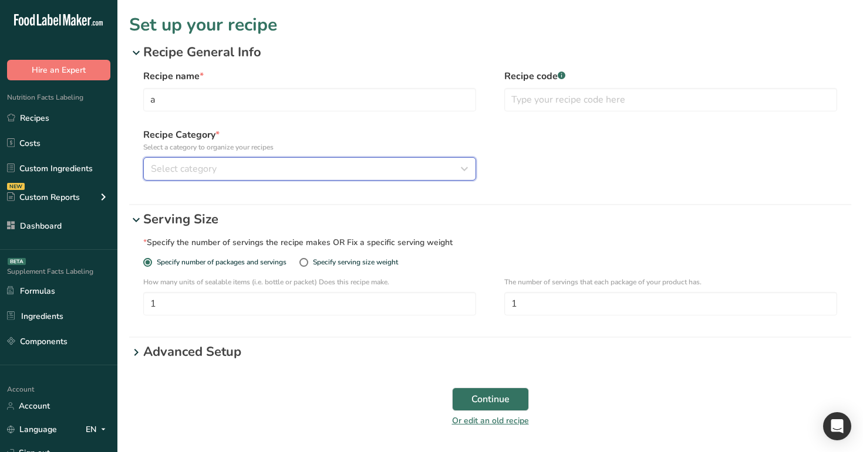
click at [385, 165] on div "Select category" at bounding box center [306, 169] width 310 height 14
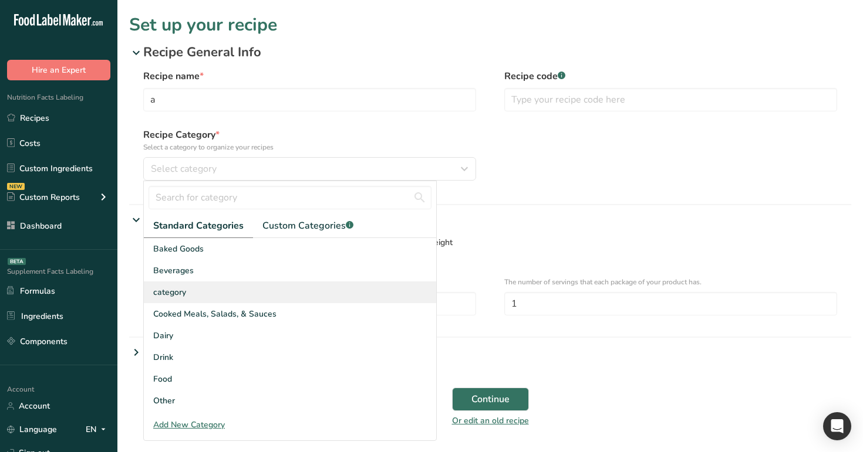
click at [345, 285] on div "category" at bounding box center [290, 293] width 292 height 22
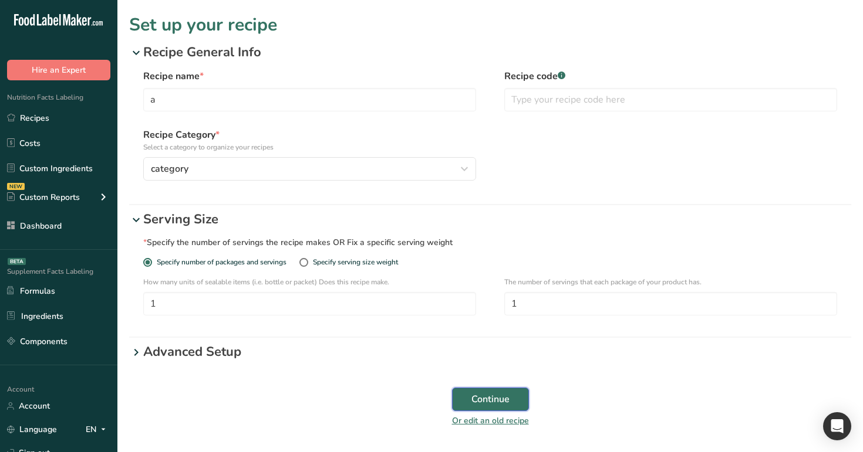
click at [478, 400] on span "Continue" at bounding box center [490, 400] width 38 height 14
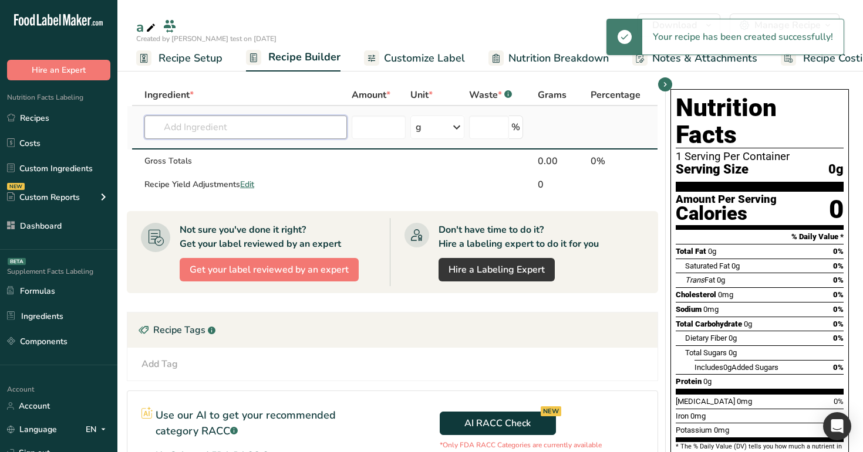
click at [255, 117] on input "text" at bounding box center [245, 127] width 202 height 23
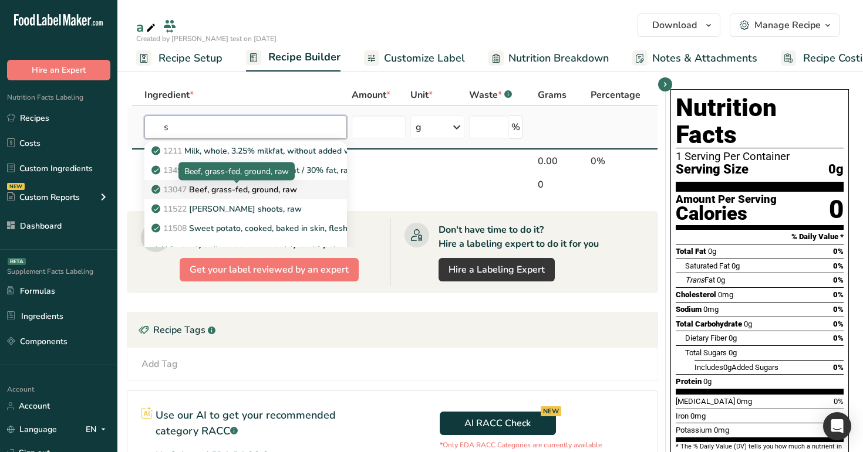
scroll to position [13, 0]
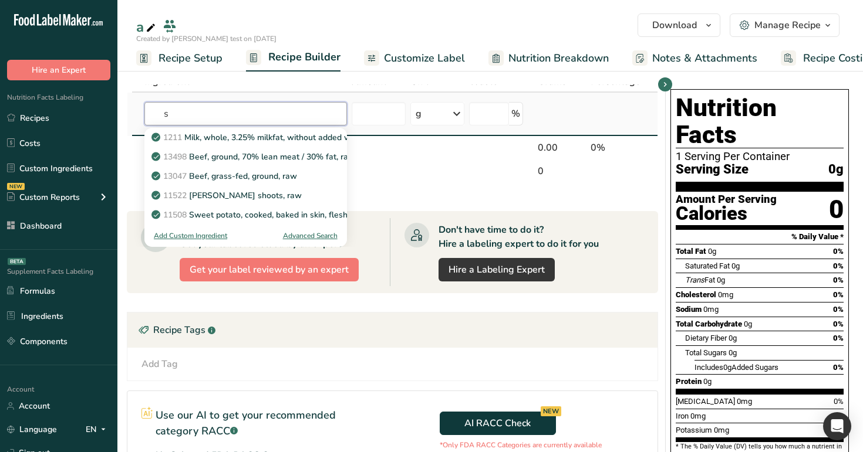
type input "s"
click at [292, 235] on div "Advanced Search" at bounding box center [310, 236] width 55 height 11
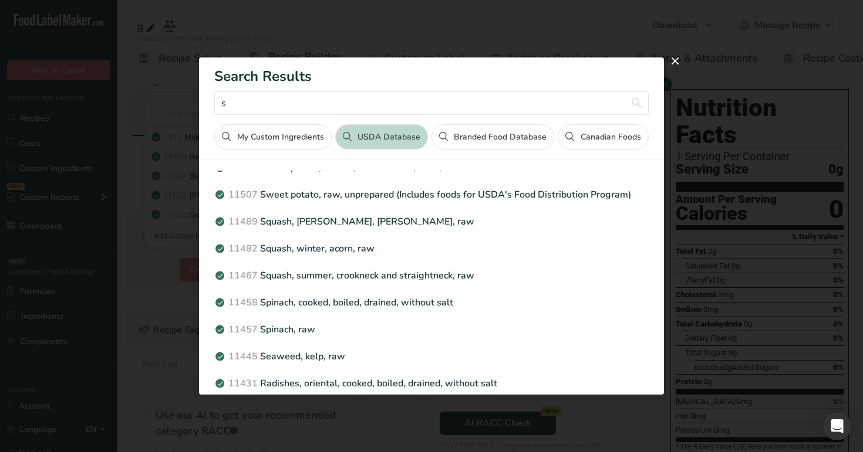
scroll to position [0, 0]
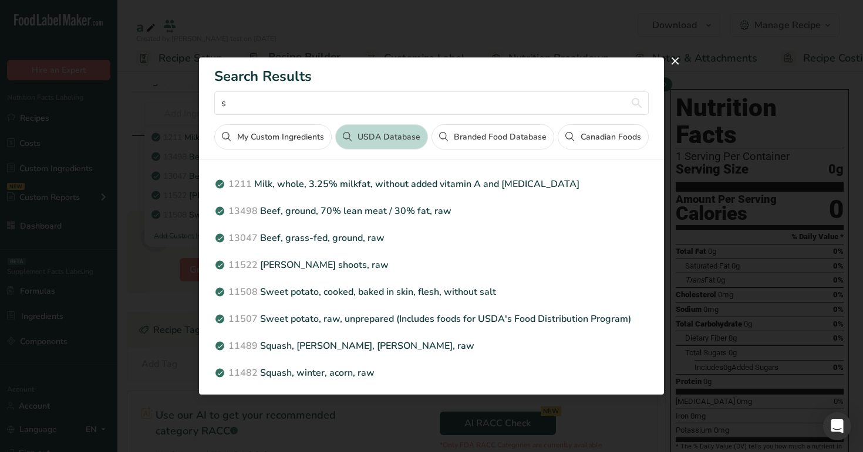
click at [279, 136] on button "My Custom Ingredients" at bounding box center [272, 136] width 117 height 25
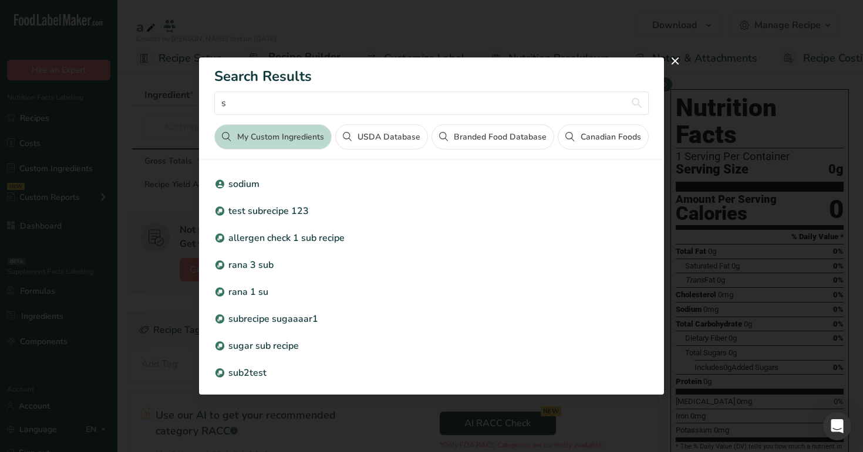
click at [394, 130] on button "USDA Database" at bounding box center [381, 136] width 93 height 25
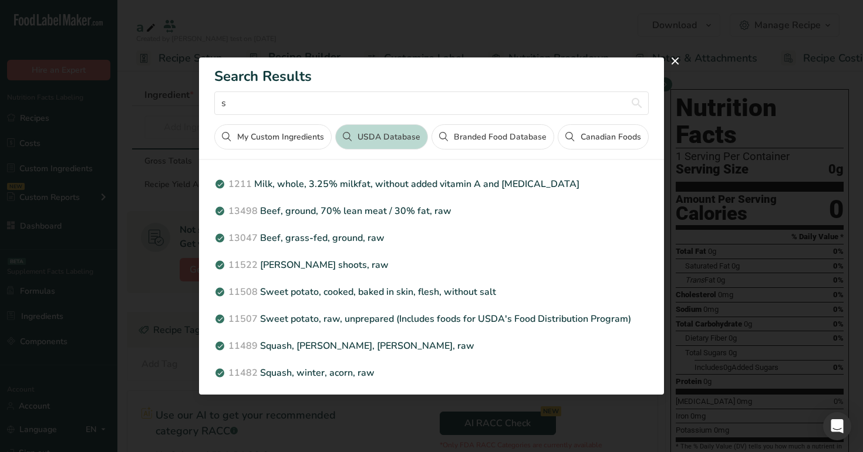
click at [292, 144] on button "My Custom Ingredients" at bounding box center [272, 136] width 117 height 25
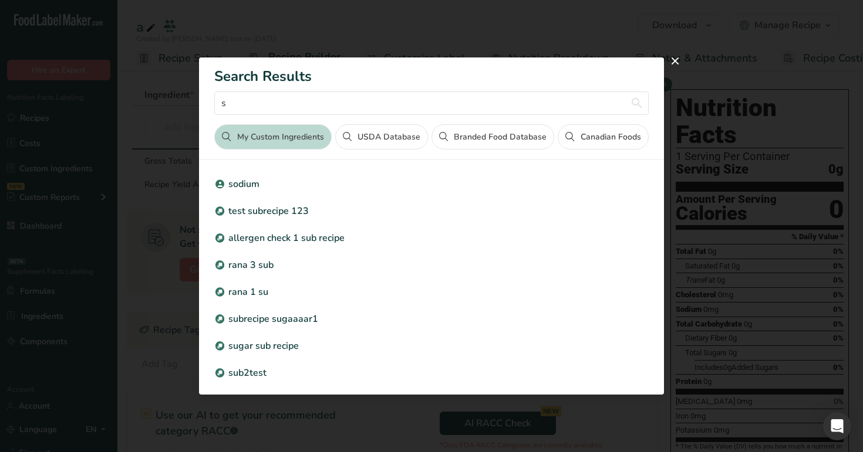
click at [357, 142] on button "USDA Database" at bounding box center [381, 136] width 93 height 25
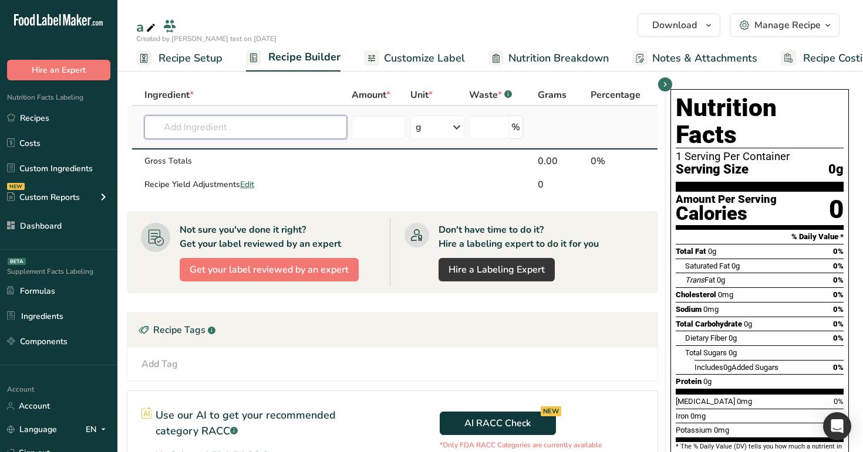
click at [233, 135] on input "text" at bounding box center [245, 127] width 202 height 23
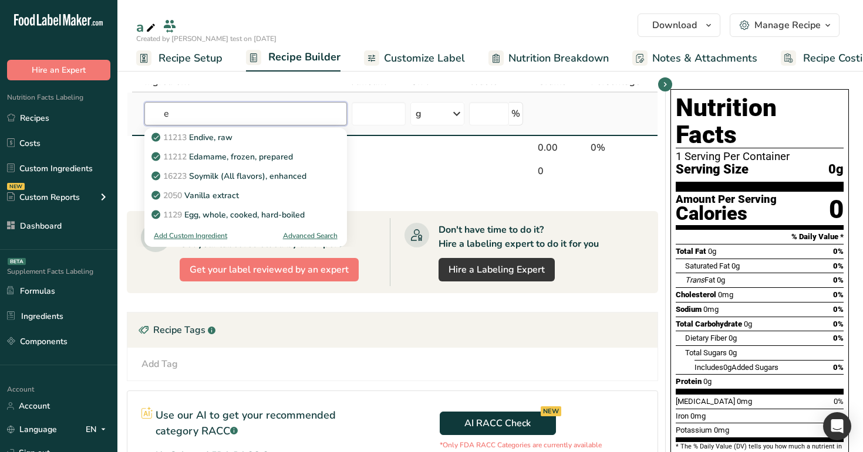
type input "e"
click at [306, 231] on div "Advanced Search" at bounding box center [310, 236] width 55 height 11
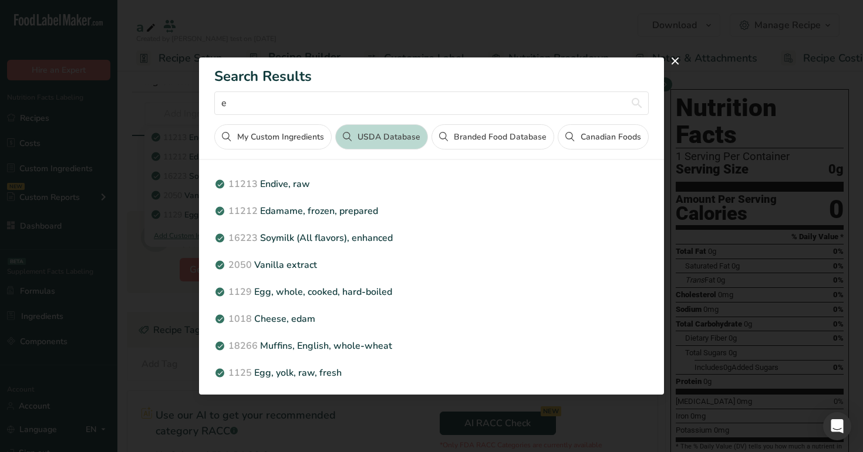
click at [485, 130] on button "Branded Food Database" at bounding box center [492, 136] width 123 height 25
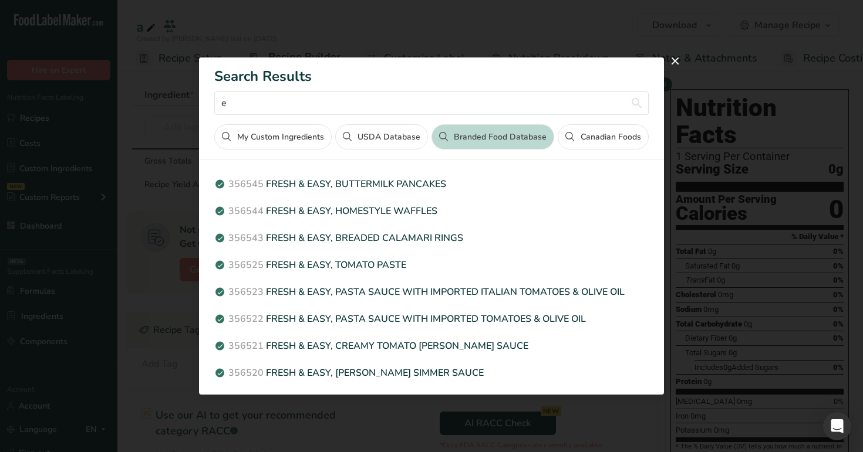
click at [604, 140] on button "Canadian Foods" at bounding box center [602, 136] width 90 height 25
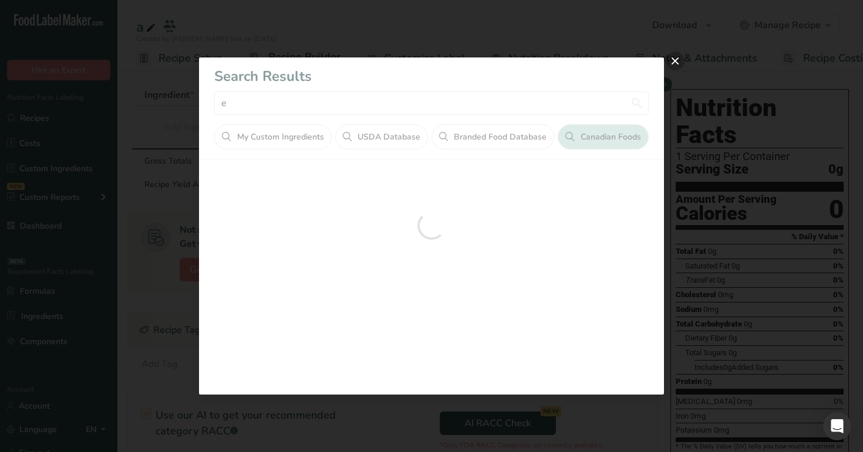
click at [677, 55] on button "close" at bounding box center [674, 61] width 19 height 19
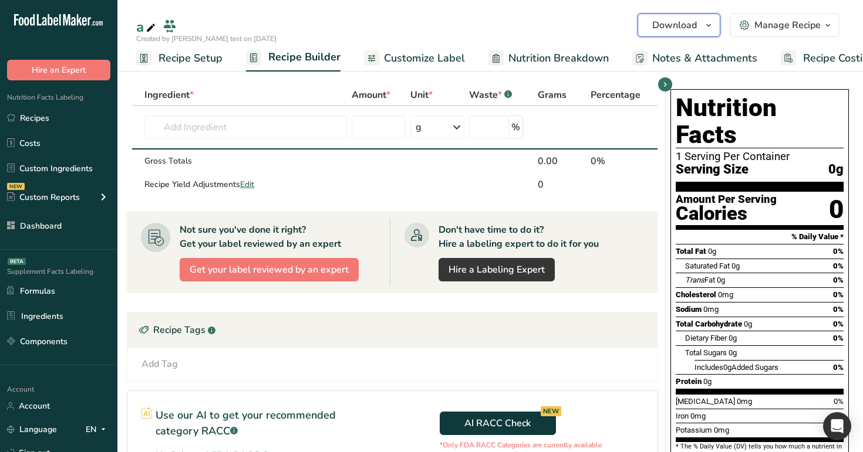
click at [695, 21] on span "Download" at bounding box center [674, 25] width 45 height 14
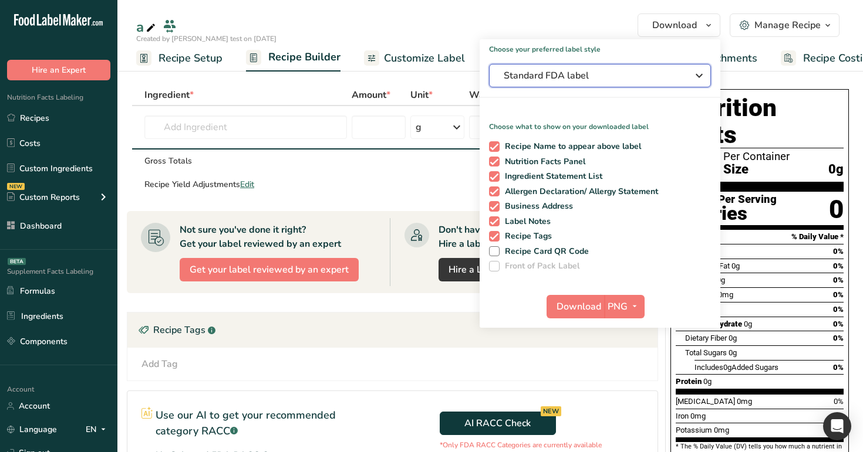
click at [676, 78] on span "Standard FDA label" at bounding box center [591, 76] width 176 height 14
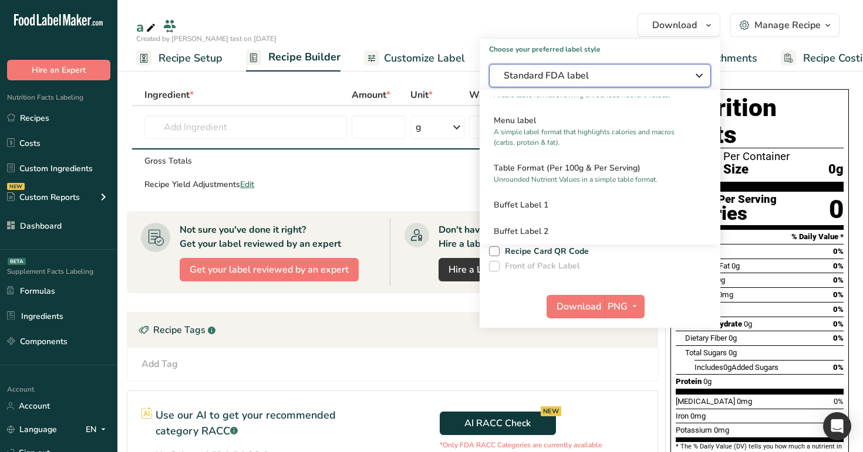
scroll to position [871, 0]
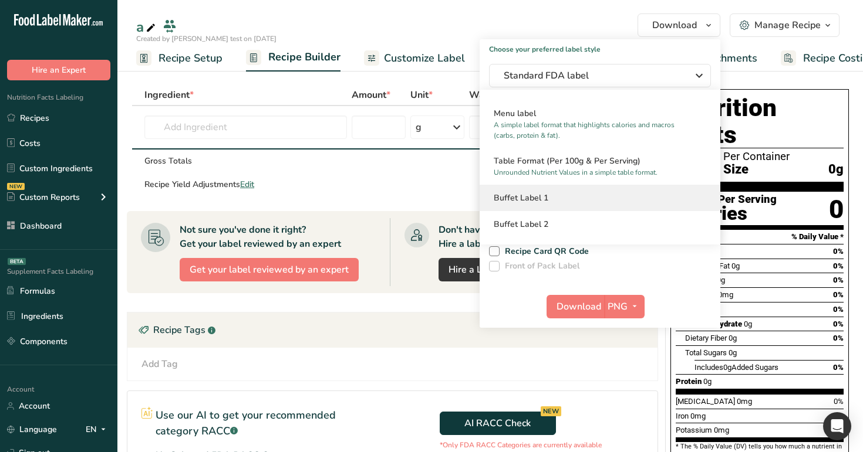
click at [638, 197] on h2 "Buffet Label 1" at bounding box center [599, 198] width 212 height 12
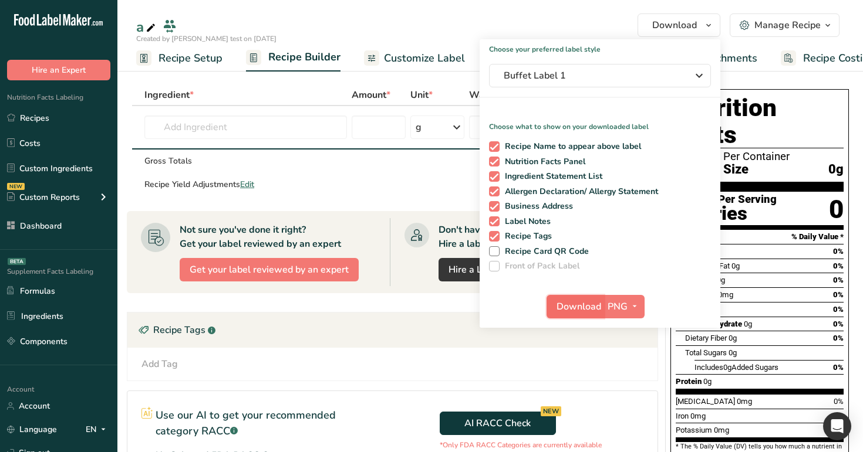
click at [570, 317] on button "Download" at bounding box center [575, 306] width 58 height 23
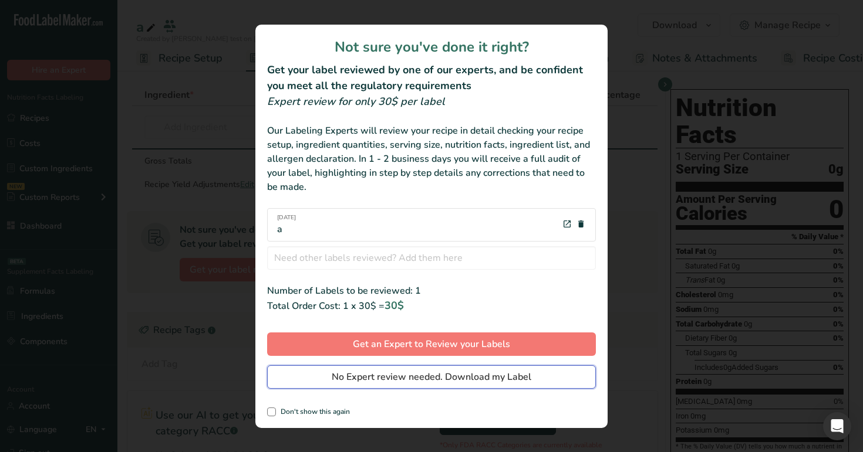
click at [497, 376] on span "No Expert review needed. Download my Label" at bounding box center [431, 377] width 199 height 14
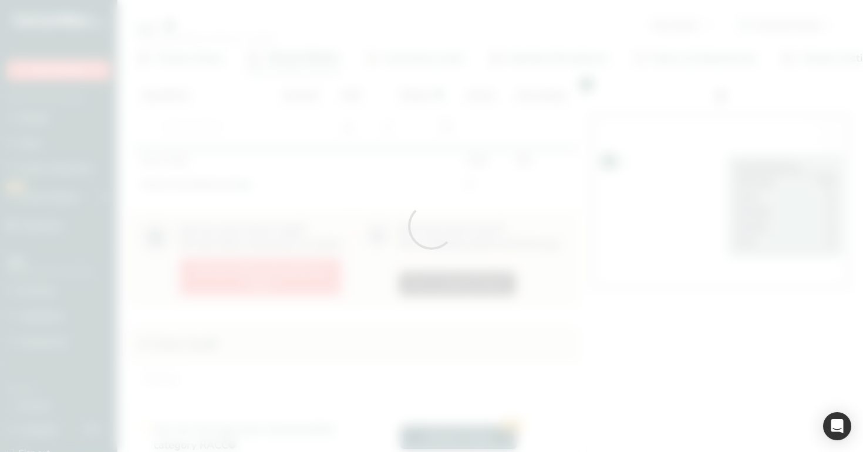
scroll to position [0, 0]
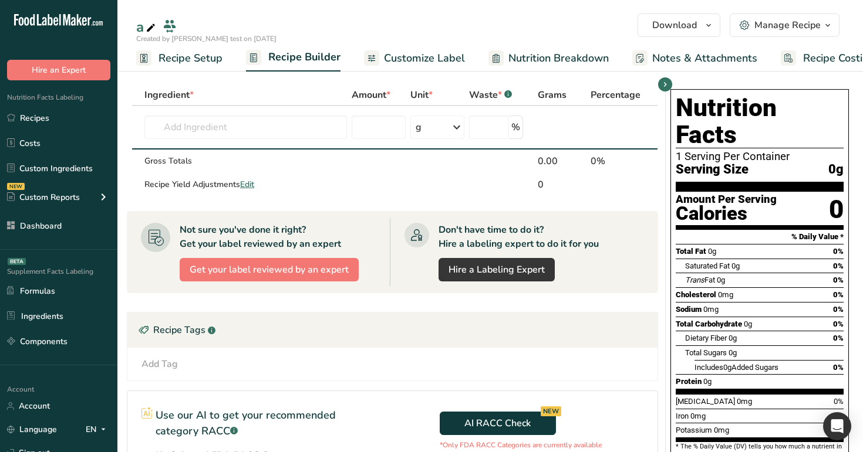
click at [518, 53] on span "Nutrition Breakdown" at bounding box center [558, 58] width 100 height 16
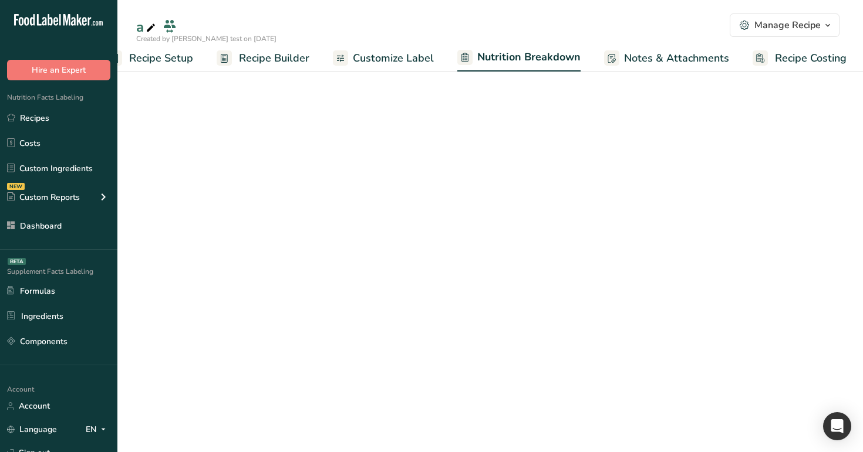
scroll to position [0, 31]
select select "Calories"
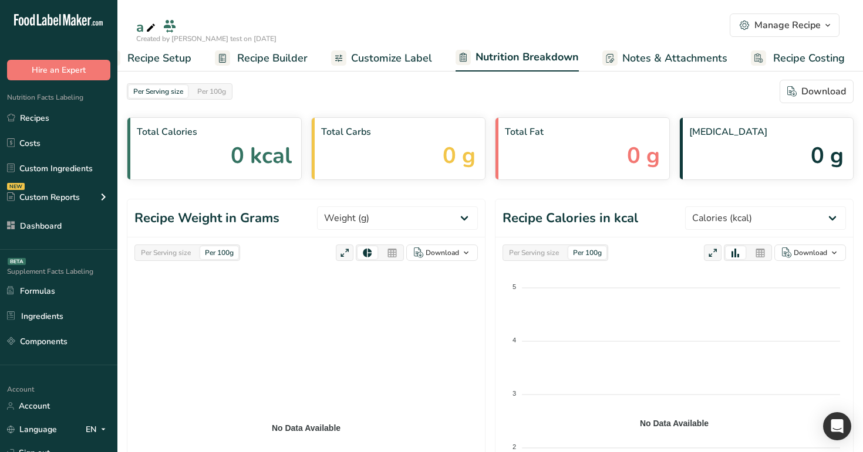
click at [389, 59] on span "Customize Label" at bounding box center [391, 58] width 81 height 16
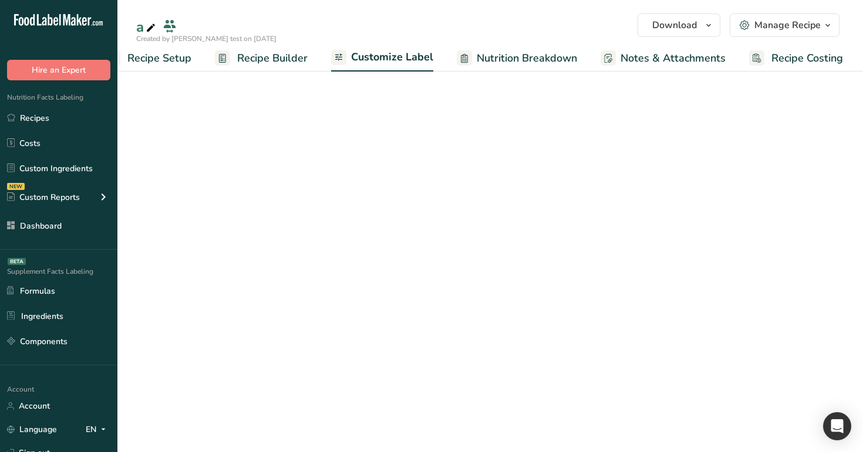
scroll to position [0, 30]
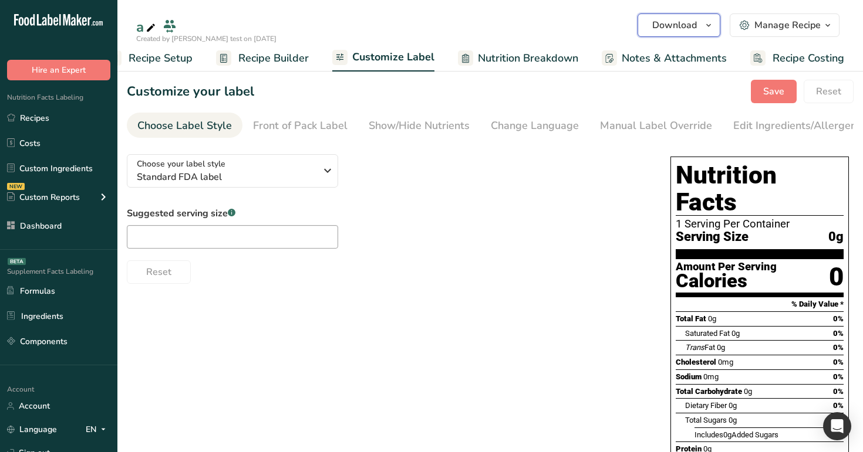
click at [659, 22] on span "Download" at bounding box center [674, 25] width 45 height 14
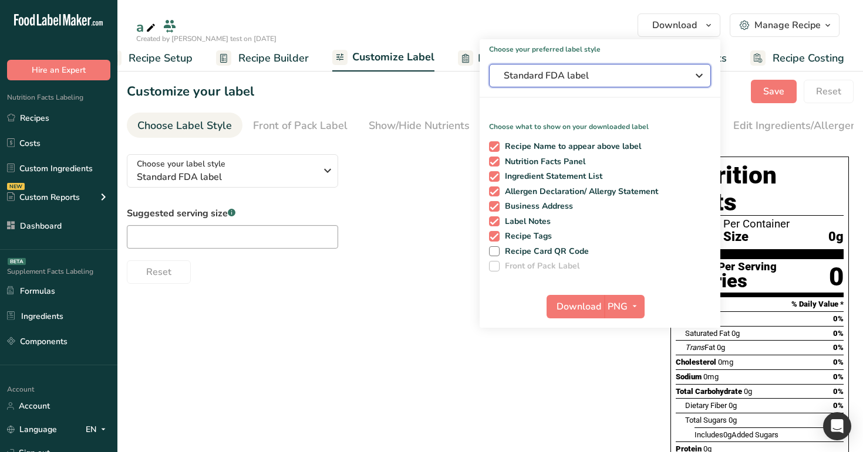
click at [608, 72] on span "Standard FDA label" at bounding box center [591, 76] width 176 height 14
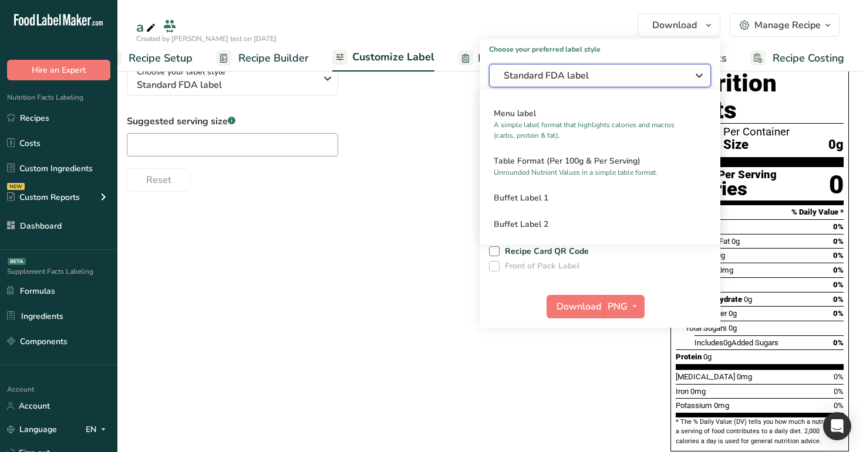
scroll to position [98, 0]
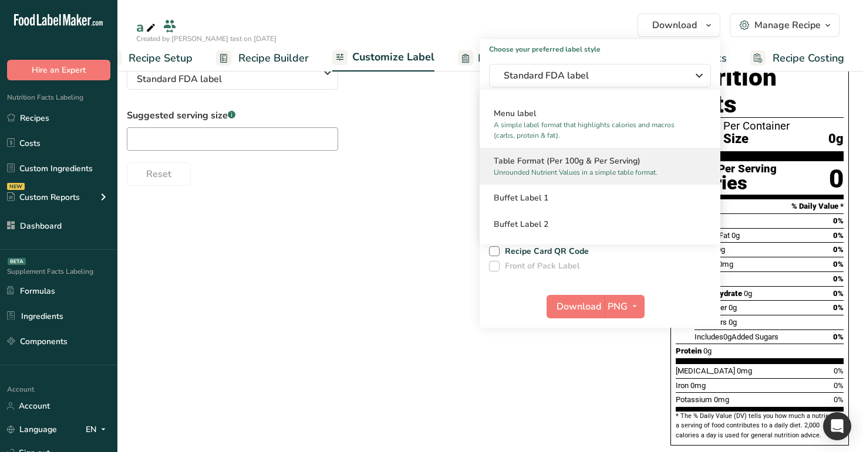
click at [595, 161] on h2 "Table Format (Per 100g & Per Serving)" at bounding box center [599, 161] width 212 height 12
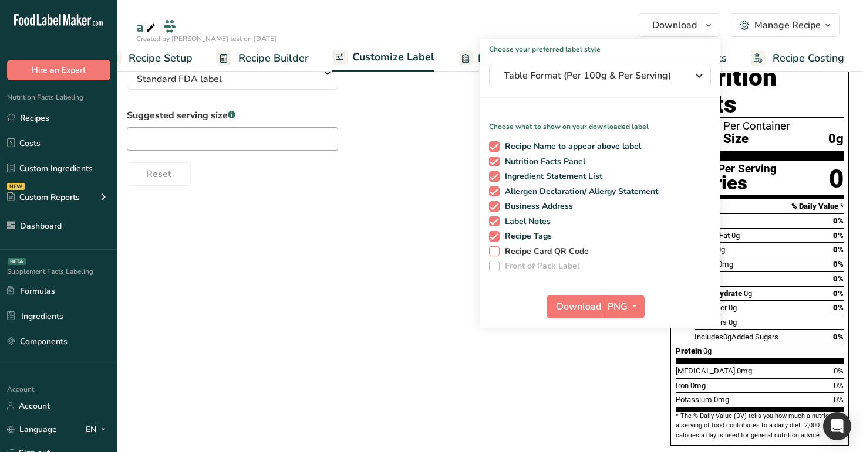
click at [544, 251] on span "Recipe Card QR Code" at bounding box center [544, 251] width 90 height 11
click at [496, 251] on input "Recipe Card QR Code" at bounding box center [493, 252] width 8 height 8
checkbox input "true"
click at [573, 304] on span "Download" at bounding box center [578, 307] width 45 height 14
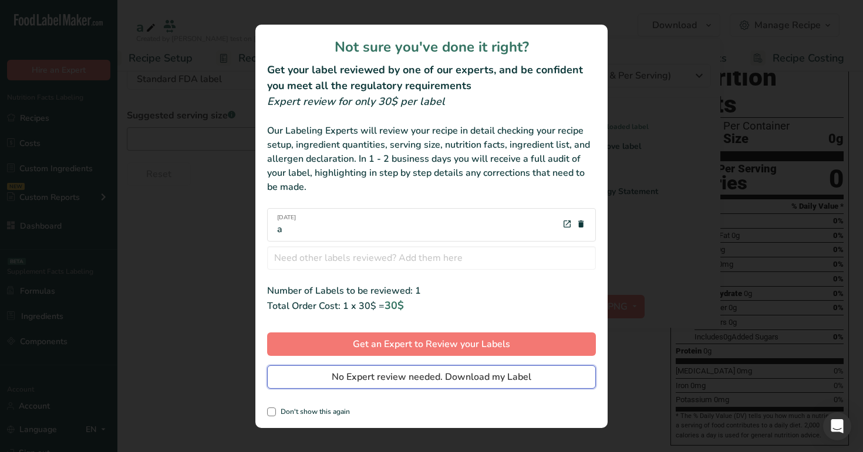
click at [509, 371] on span "No Expert review needed. Download my Label" at bounding box center [431, 377] width 199 height 14
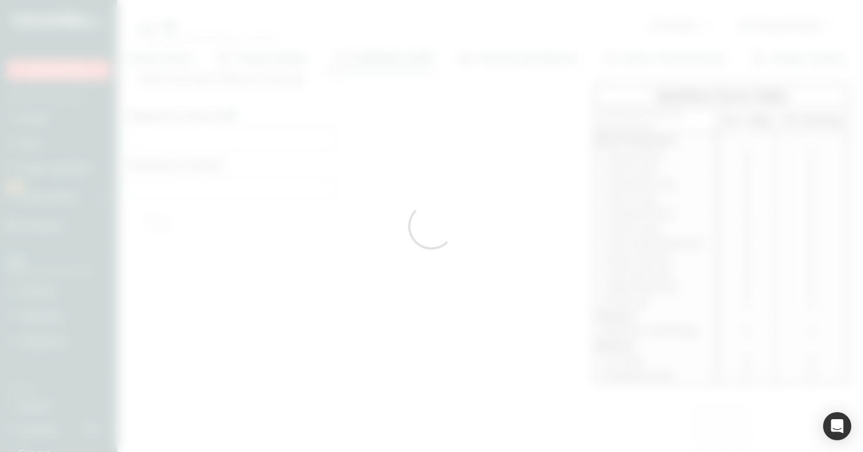
scroll to position [0, 0]
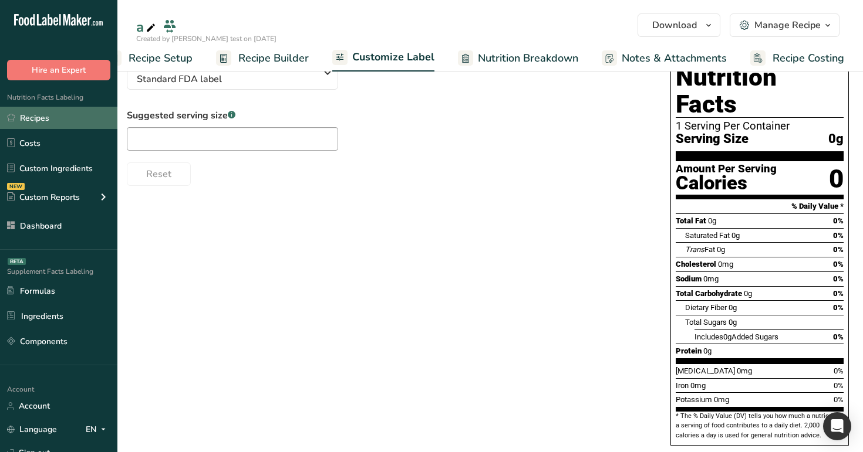
click at [48, 121] on link "Recipes" at bounding box center [58, 118] width 117 height 22
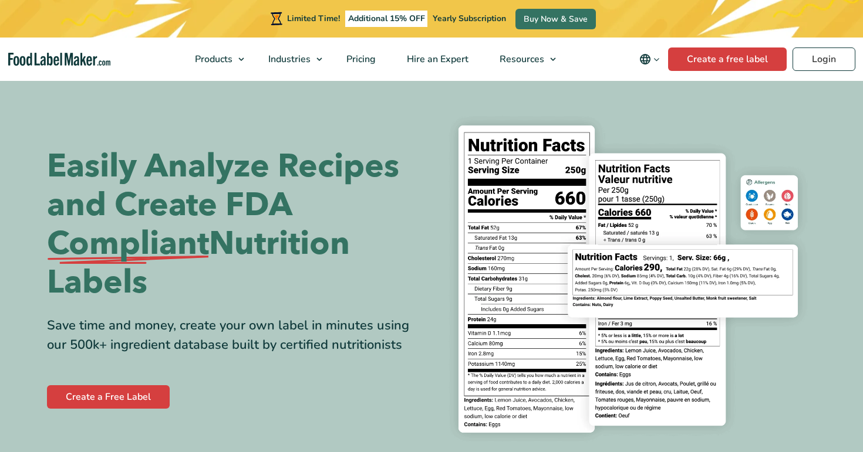
click at [813, 57] on link "Login" at bounding box center [823, 59] width 63 height 23
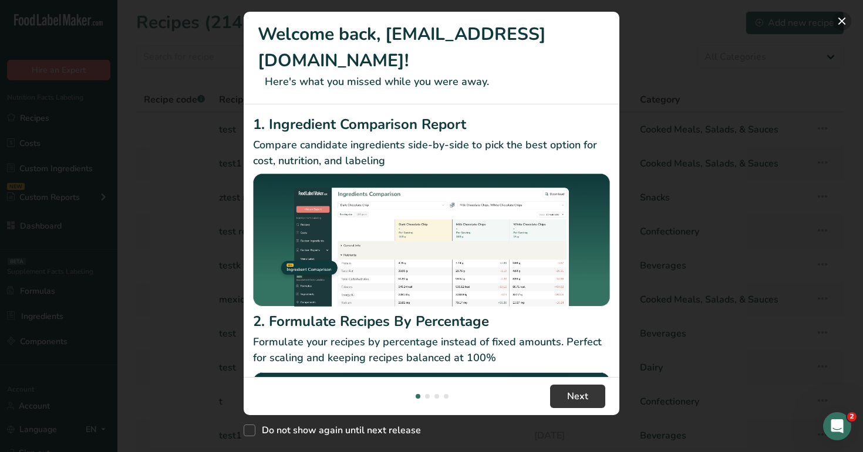
click at [841, 18] on button "New Features" at bounding box center [841, 21] width 19 height 19
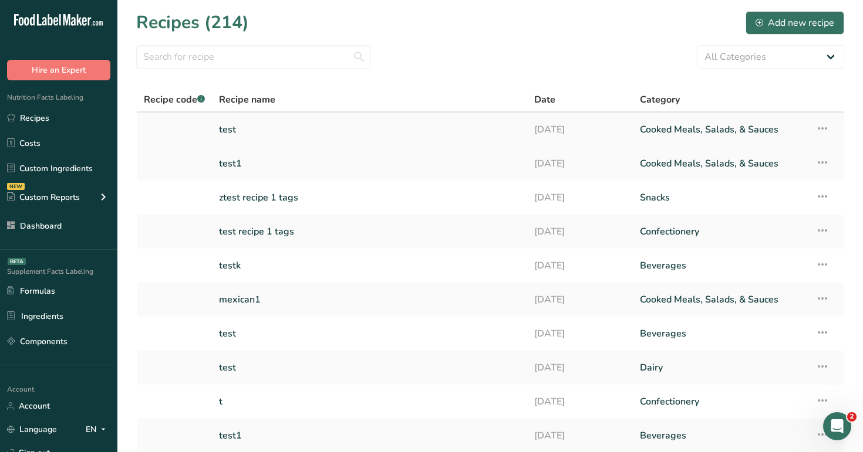
click at [457, 124] on link "test" at bounding box center [369, 129] width 301 height 25
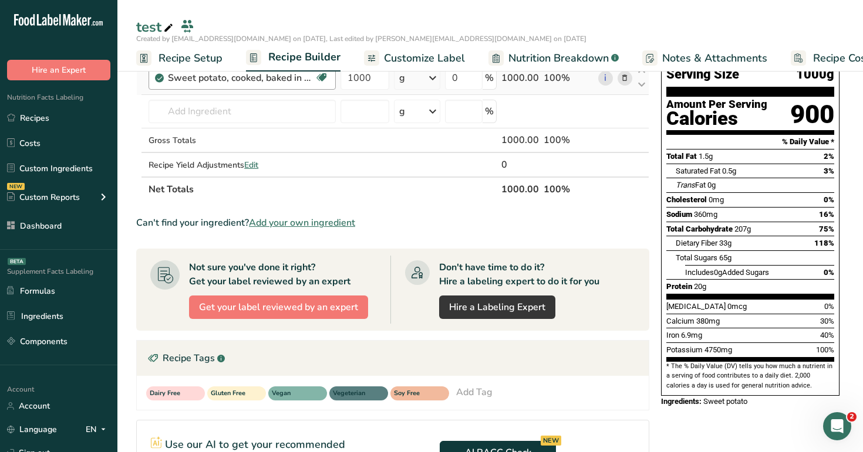
scroll to position [8, 0]
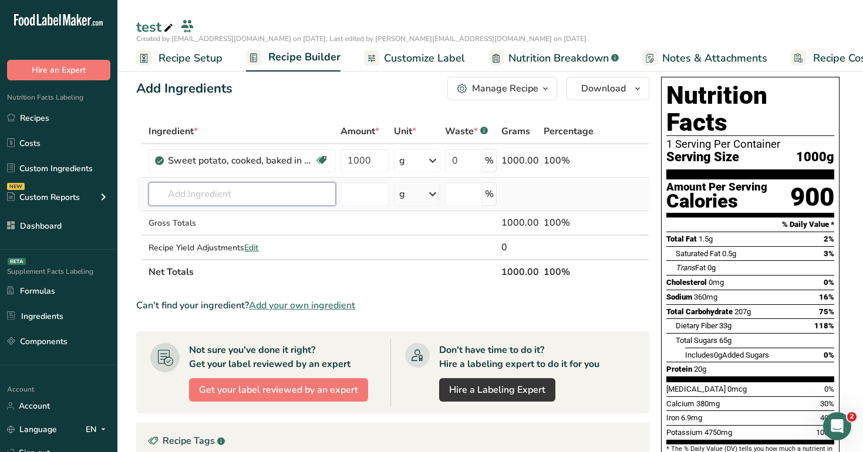
click at [266, 202] on input "text" at bounding box center [241, 193] width 187 height 23
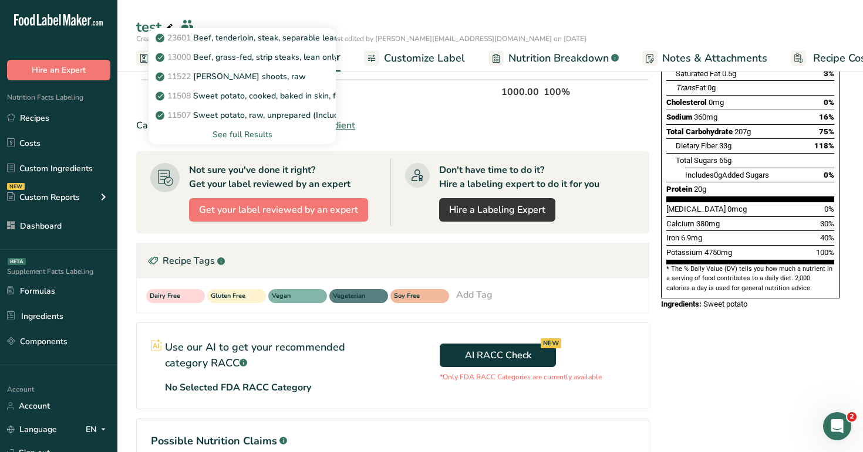
scroll to position [0, 0]
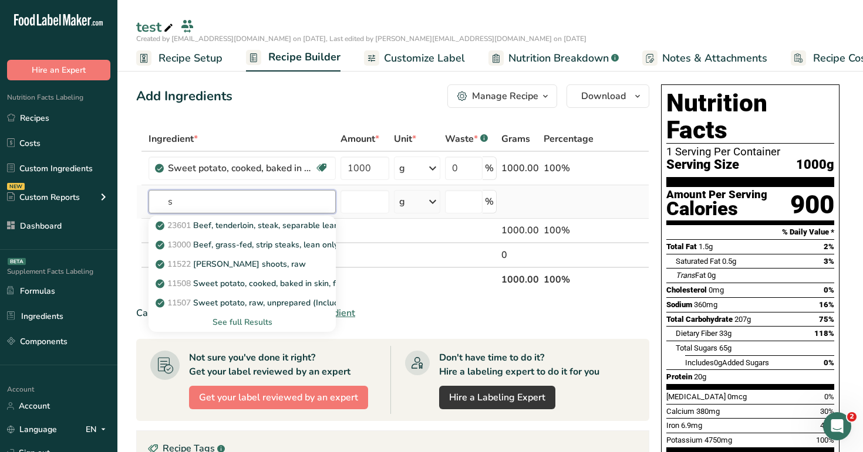
type input "s"
click at [261, 323] on div "See full Results" at bounding box center [242, 322] width 168 height 12
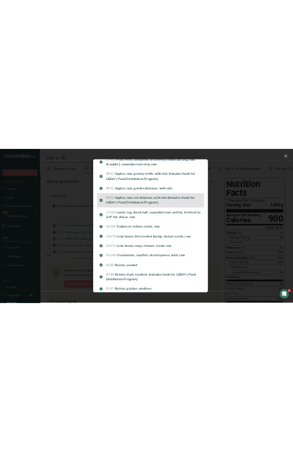
scroll to position [1247, 0]
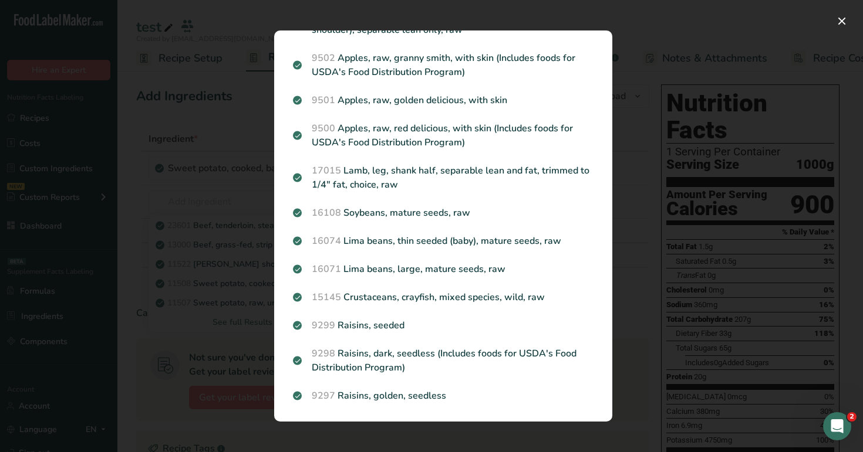
click at [222, 97] on div "Search results modal" at bounding box center [431, 226] width 863 height 452
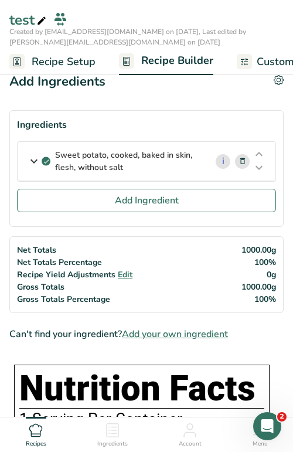
click at [33, 166] on icon at bounding box center [34, 161] width 14 height 21
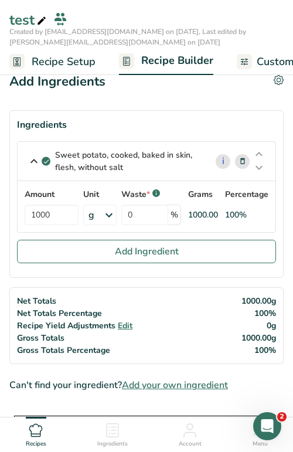
click at [33, 166] on icon at bounding box center [34, 161] width 14 height 21
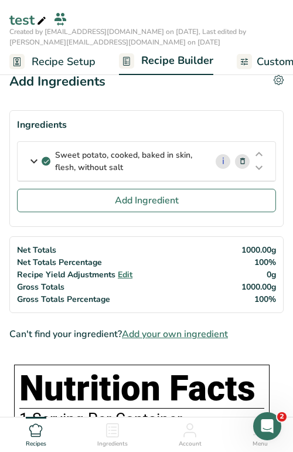
click at [33, 166] on icon at bounding box center [34, 161] width 14 height 21
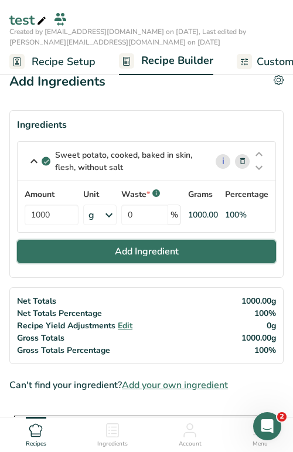
click at [76, 243] on button "Add Ingredient" at bounding box center [146, 251] width 259 height 23
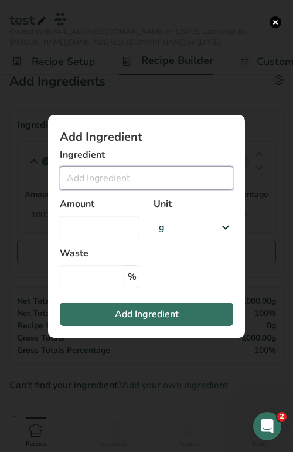
click at [104, 175] on input "Add ingredient modal" at bounding box center [147, 178] width 174 height 23
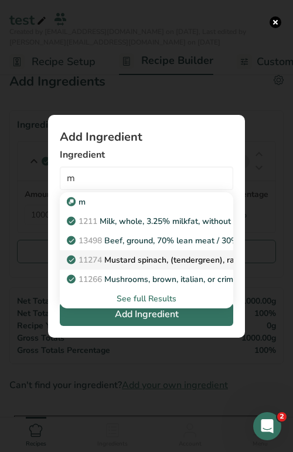
click at [138, 251] on link "11274 Mustard spinach, (tendergreen), raw" at bounding box center [147, 260] width 174 height 19
type input "Mustard spinach, (tendergreen), raw"
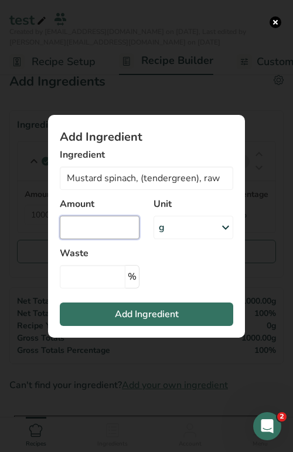
click at [99, 227] on input "Add ingredient modal" at bounding box center [100, 227] width 80 height 23
type input "122"
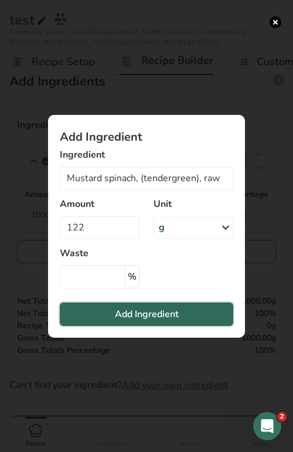
click at [121, 313] on span "Add Ingredient" at bounding box center [147, 314] width 64 height 14
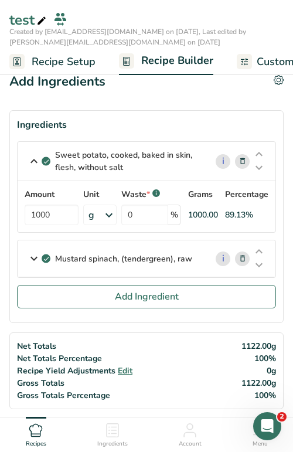
click at [239, 256] on icon at bounding box center [243, 259] width 8 height 12
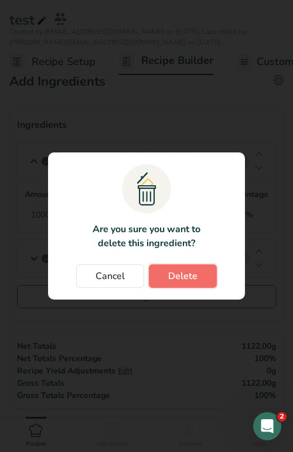
click at [171, 273] on span "Delete" at bounding box center [182, 276] width 29 height 14
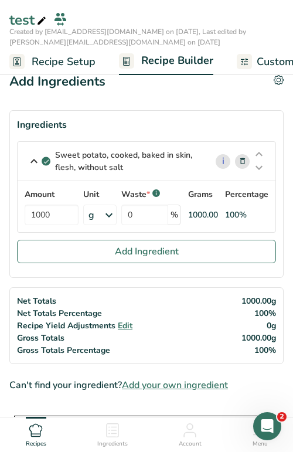
click at [36, 158] on icon at bounding box center [34, 161] width 14 height 21
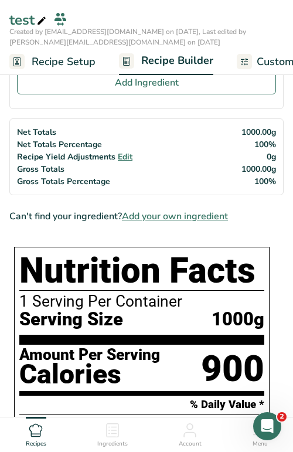
scroll to position [29, 0]
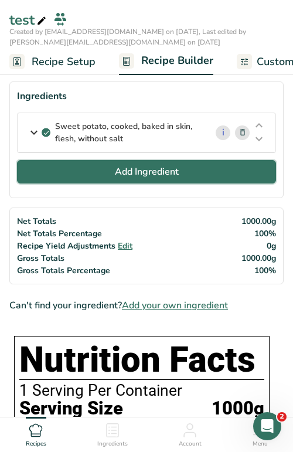
click at [133, 177] on span "Add Ingredient" at bounding box center [147, 172] width 64 height 14
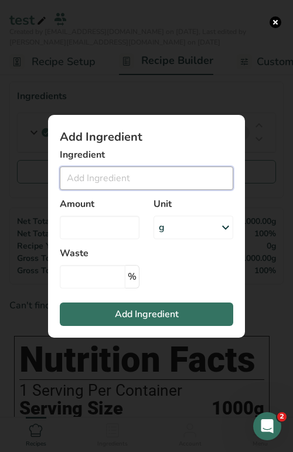
click at [131, 179] on input "Add ingredient modal" at bounding box center [147, 178] width 174 height 23
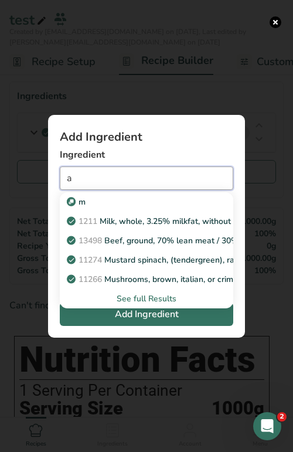
type input "a"
click at [144, 297] on div "See full Results" at bounding box center [146, 299] width 155 height 12
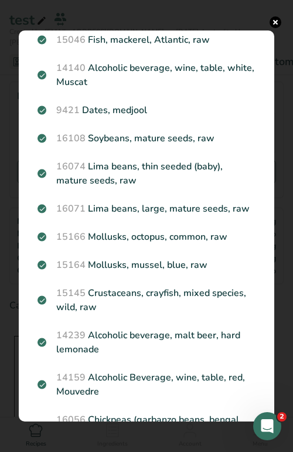
scroll to position [435, 0]
